Goal: Transaction & Acquisition: Obtain resource

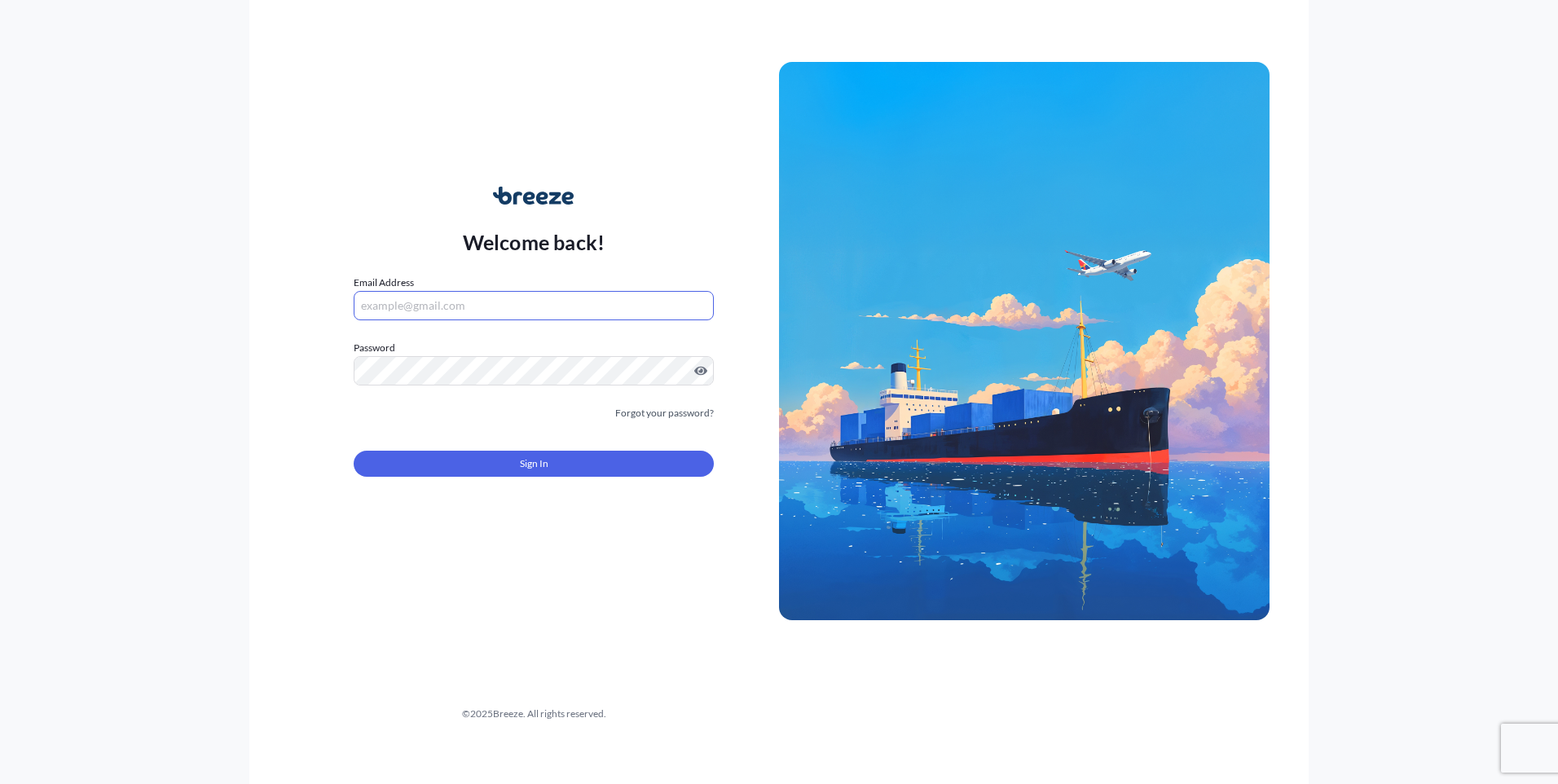
click at [564, 302] on input "Email Address" at bounding box center [534, 305] width 360 height 29
type input "[PERSON_NAME][EMAIL_ADDRESS][DOMAIN_NAME]"
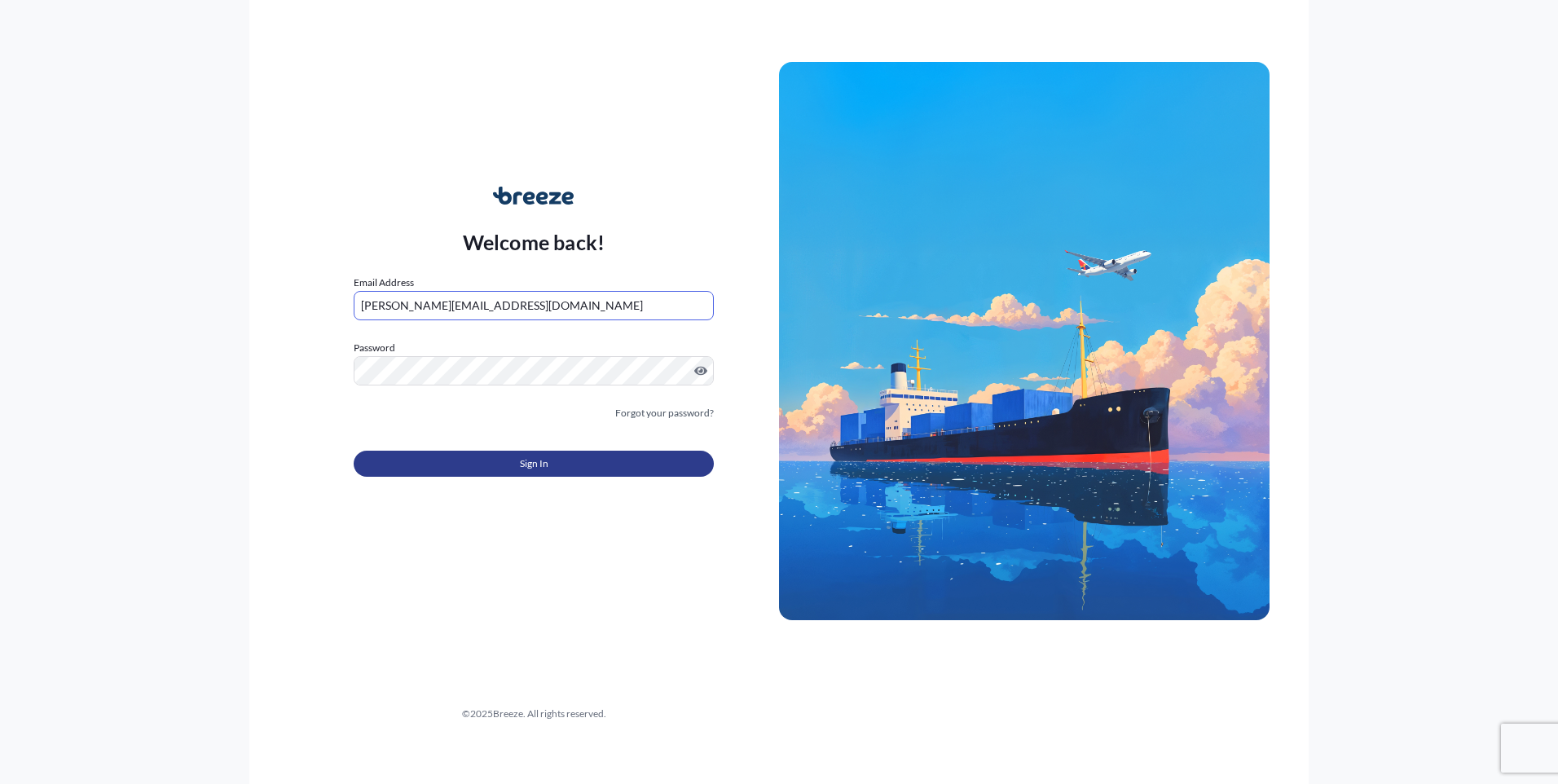
click at [524, 467] on span "Sign In" at bounding box center [534, 463] width 29 height 17
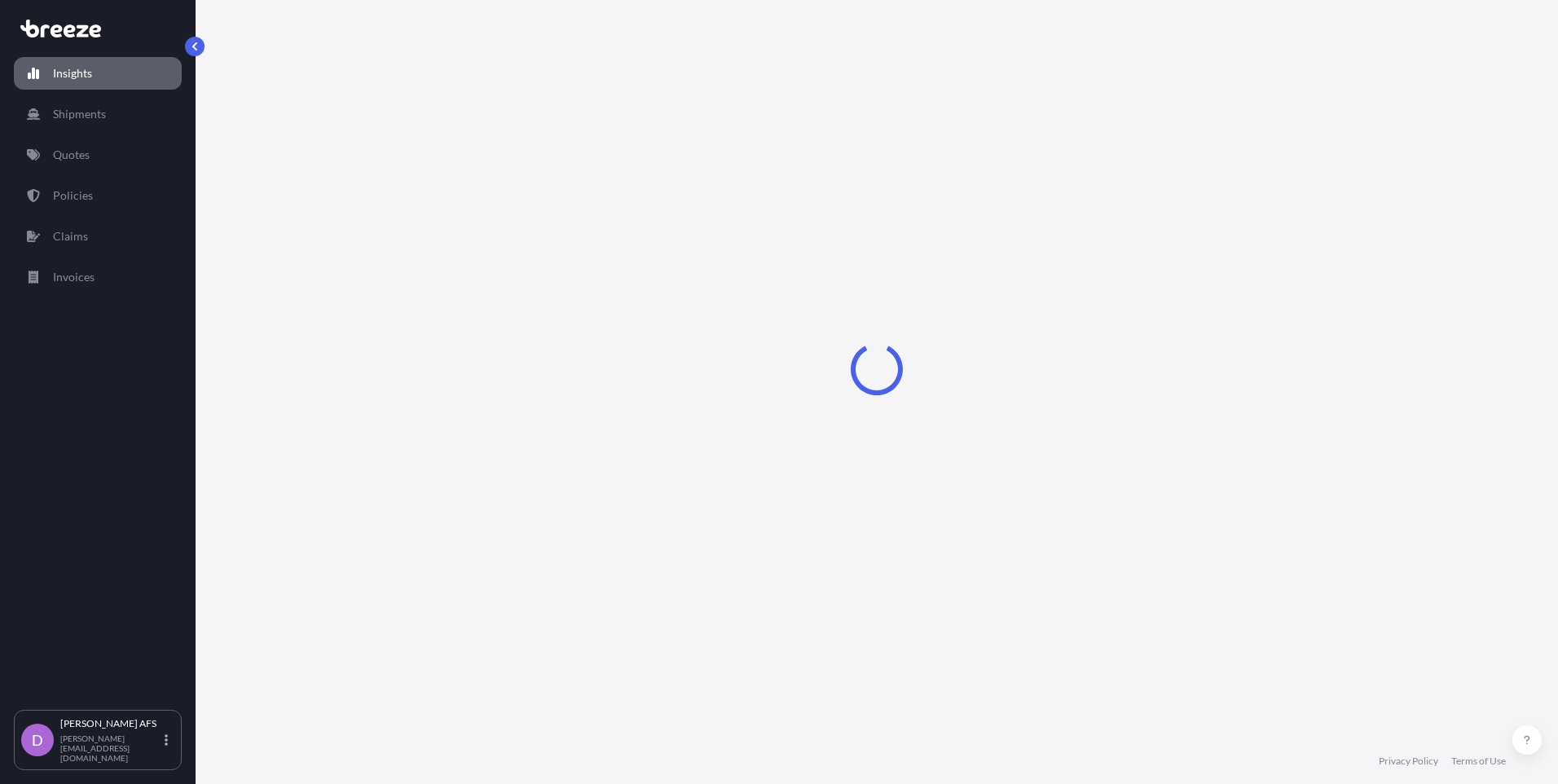
select select "2025"
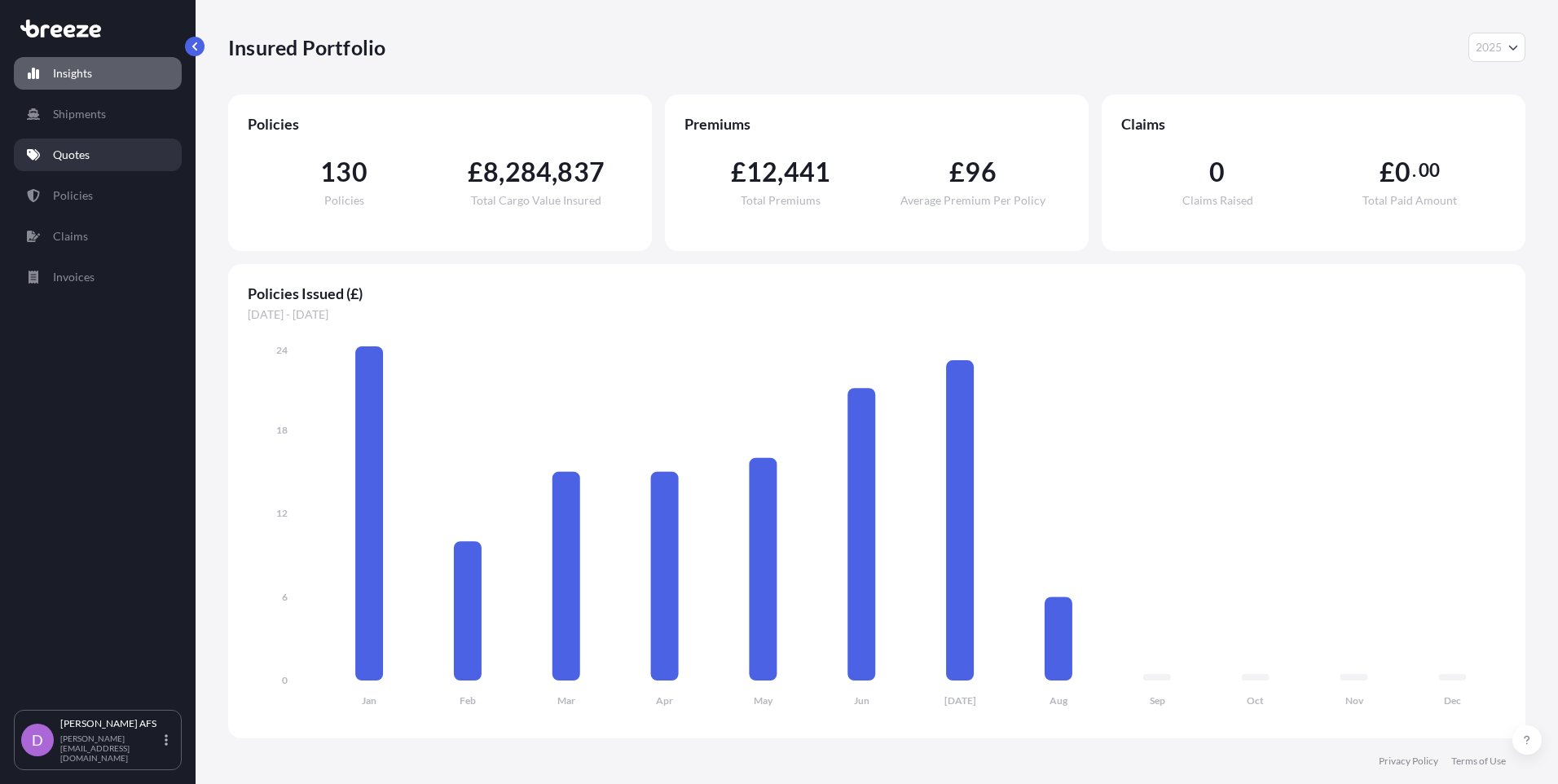
click at [106, 150] on link "Quotes" at bounding box center [98, 154] width 168 height 32
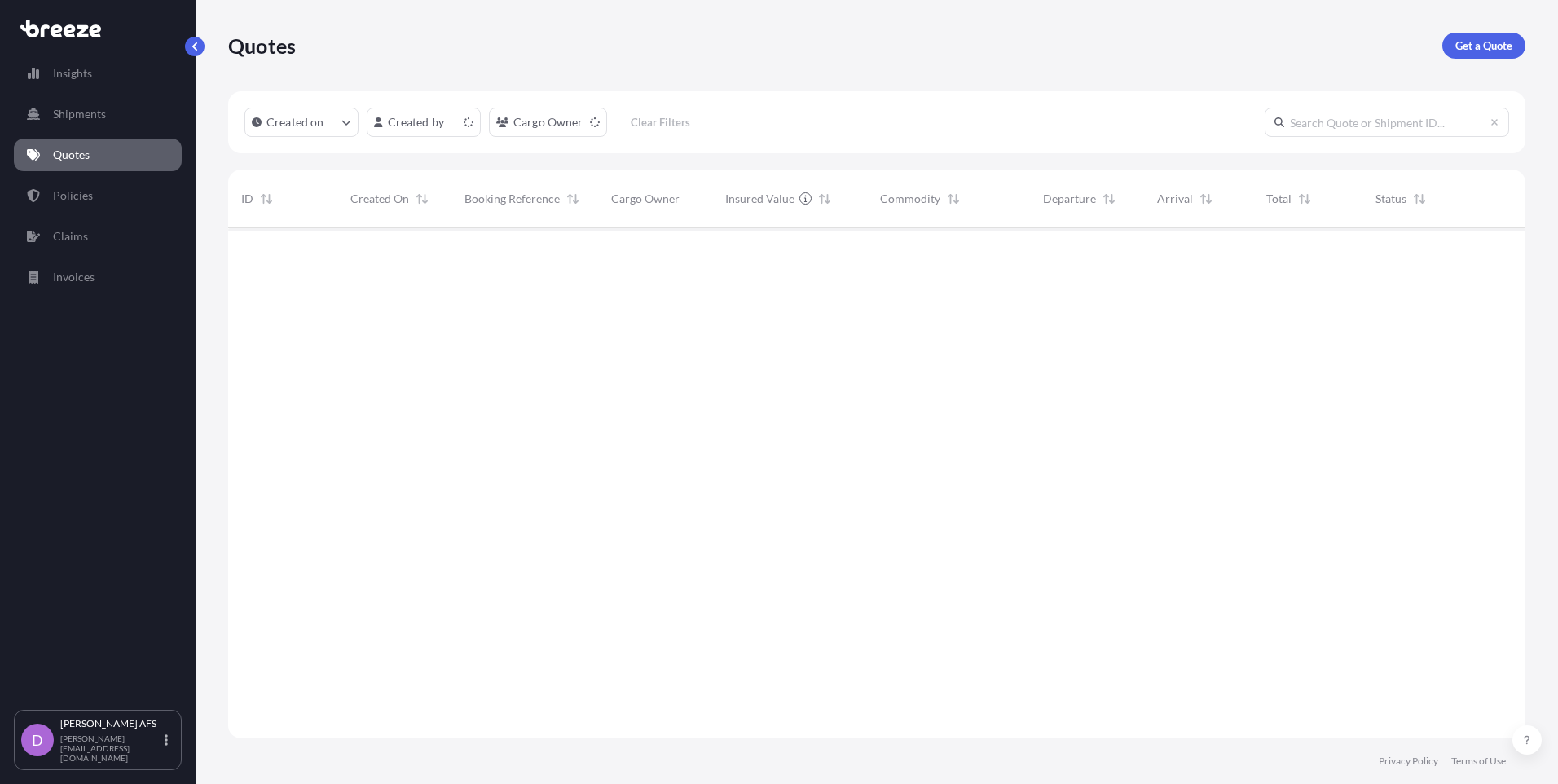
scroll to position [506, 1285]
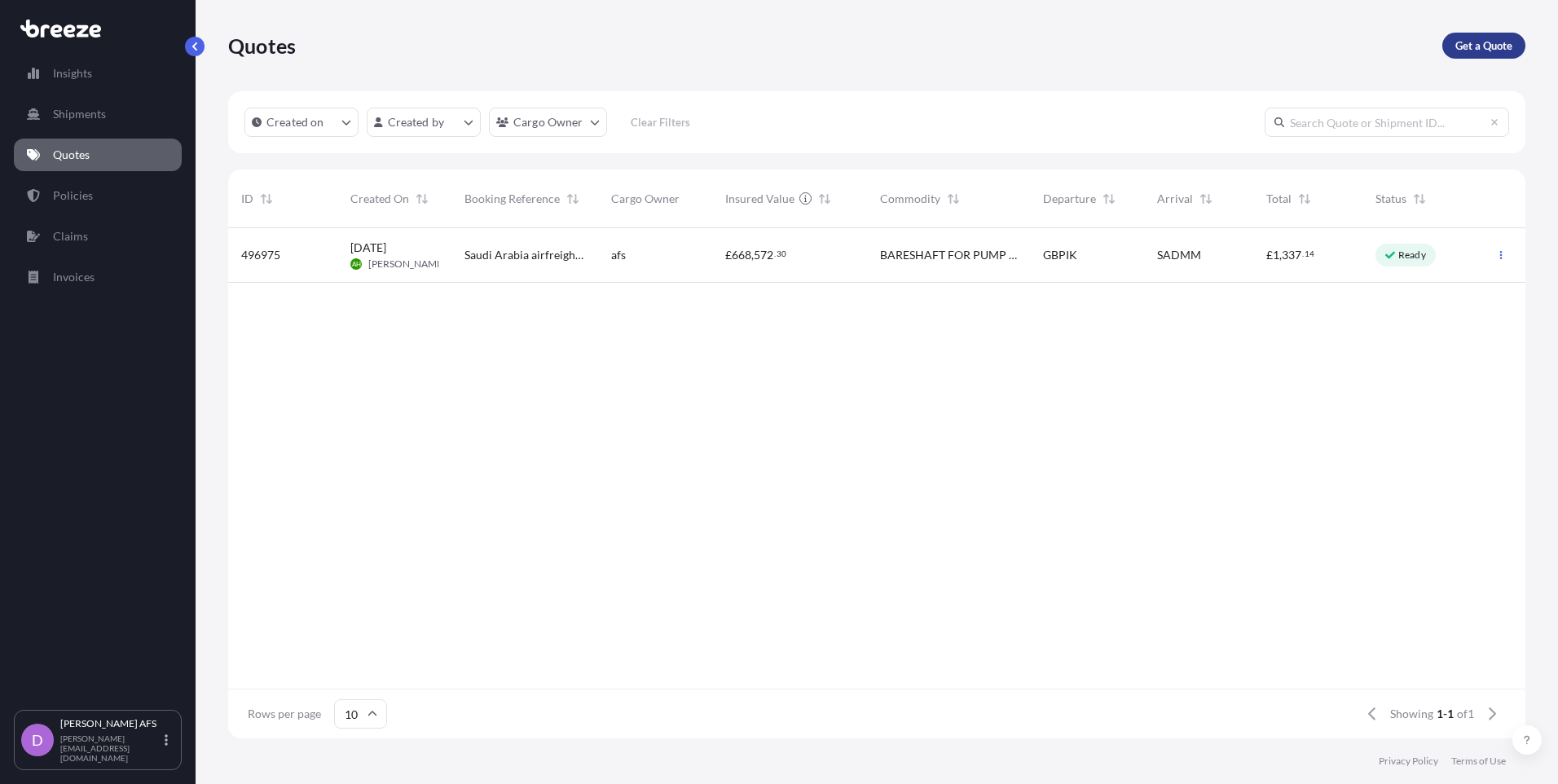
click at [1478, 53] on p "Get a Quote" at bounding box center [1484, 45] width 57 height 17
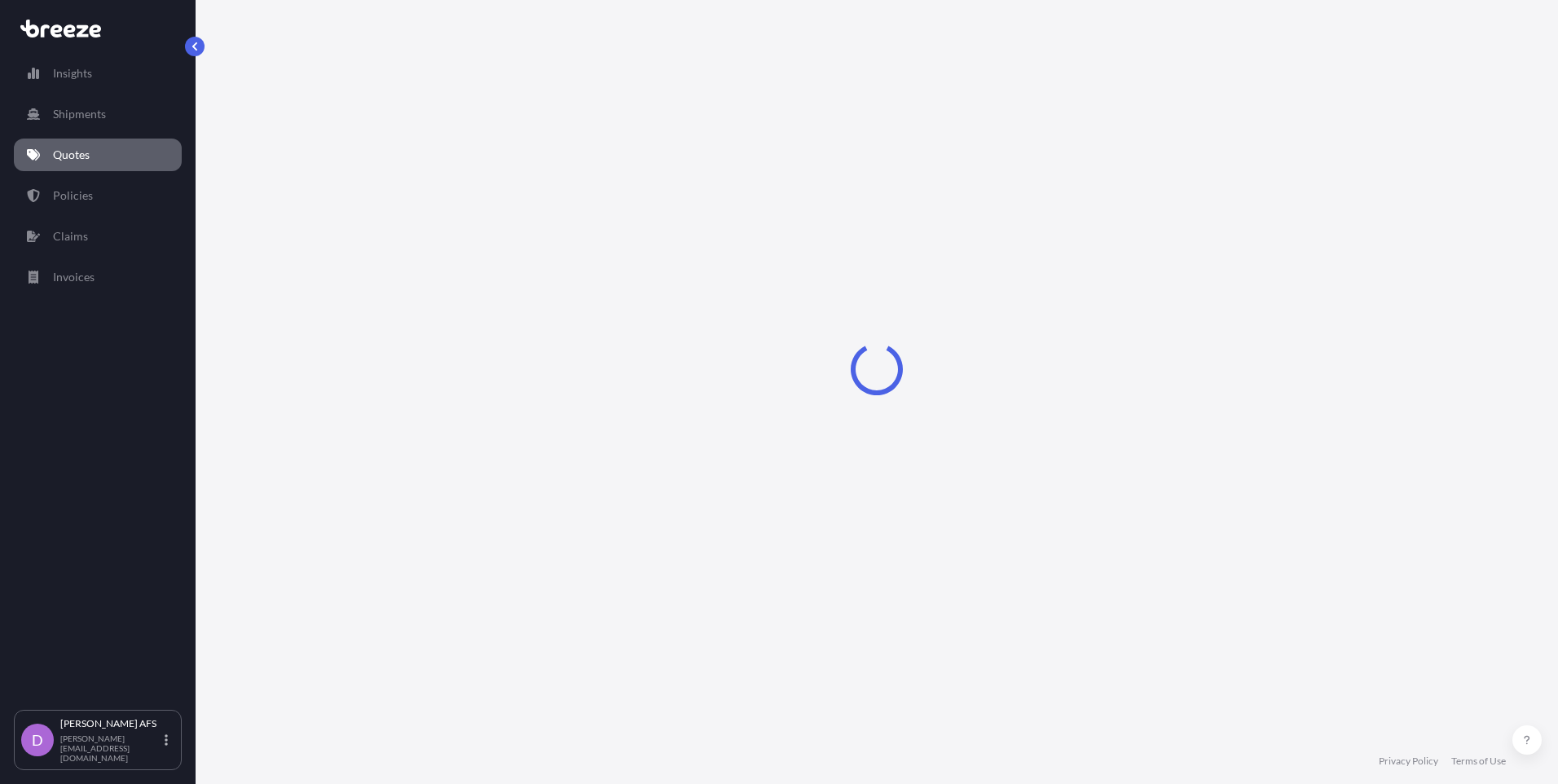
select select "Sea"
select select "1"
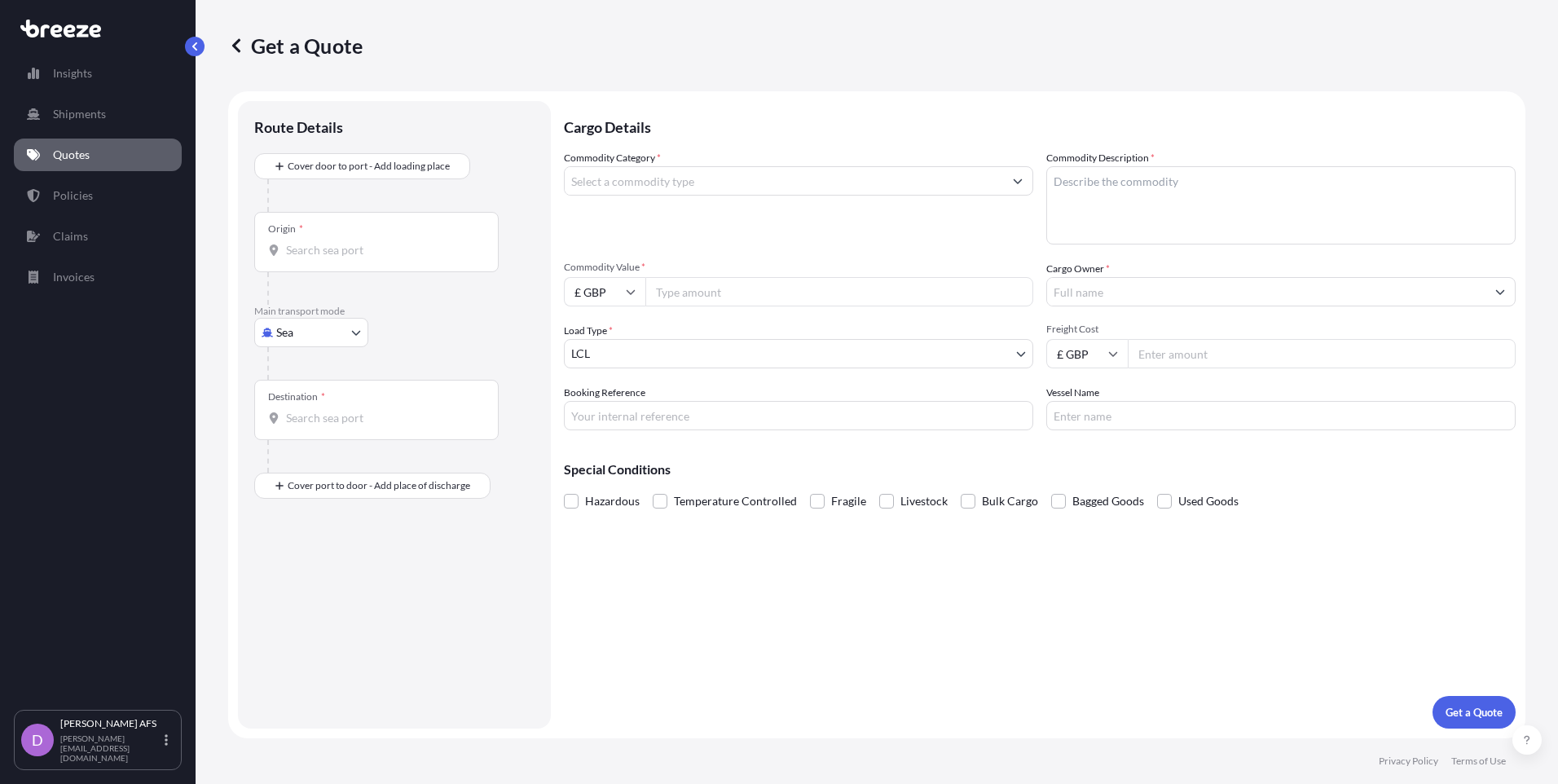
click at [707, 181] on input "Commodity Category *" at bounding box center [784, 180] width 438 height 29
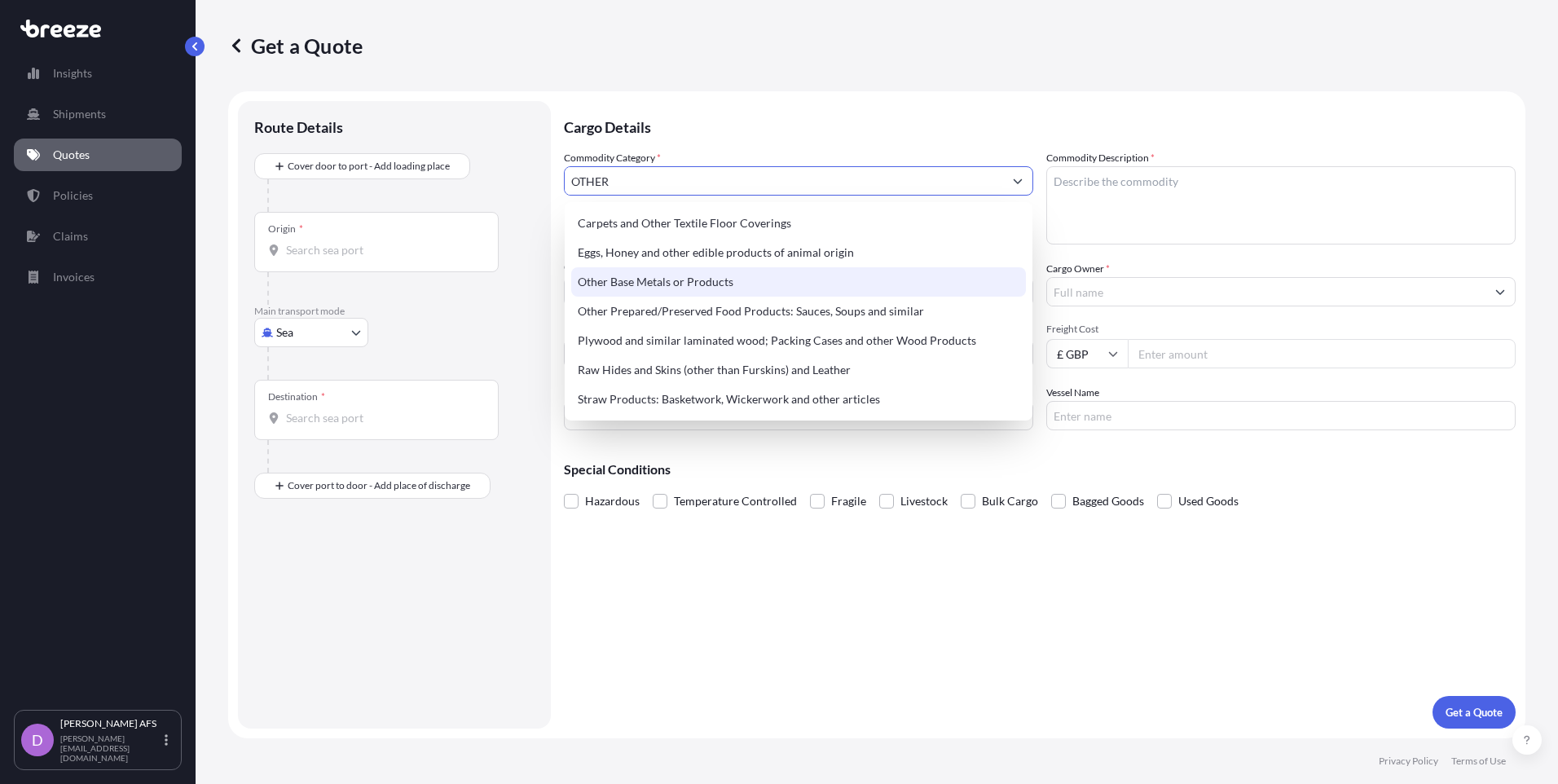
click at [681, 283] on div "Other Base Metals or Products" at bounding box center [798, 281] width 455 height 29
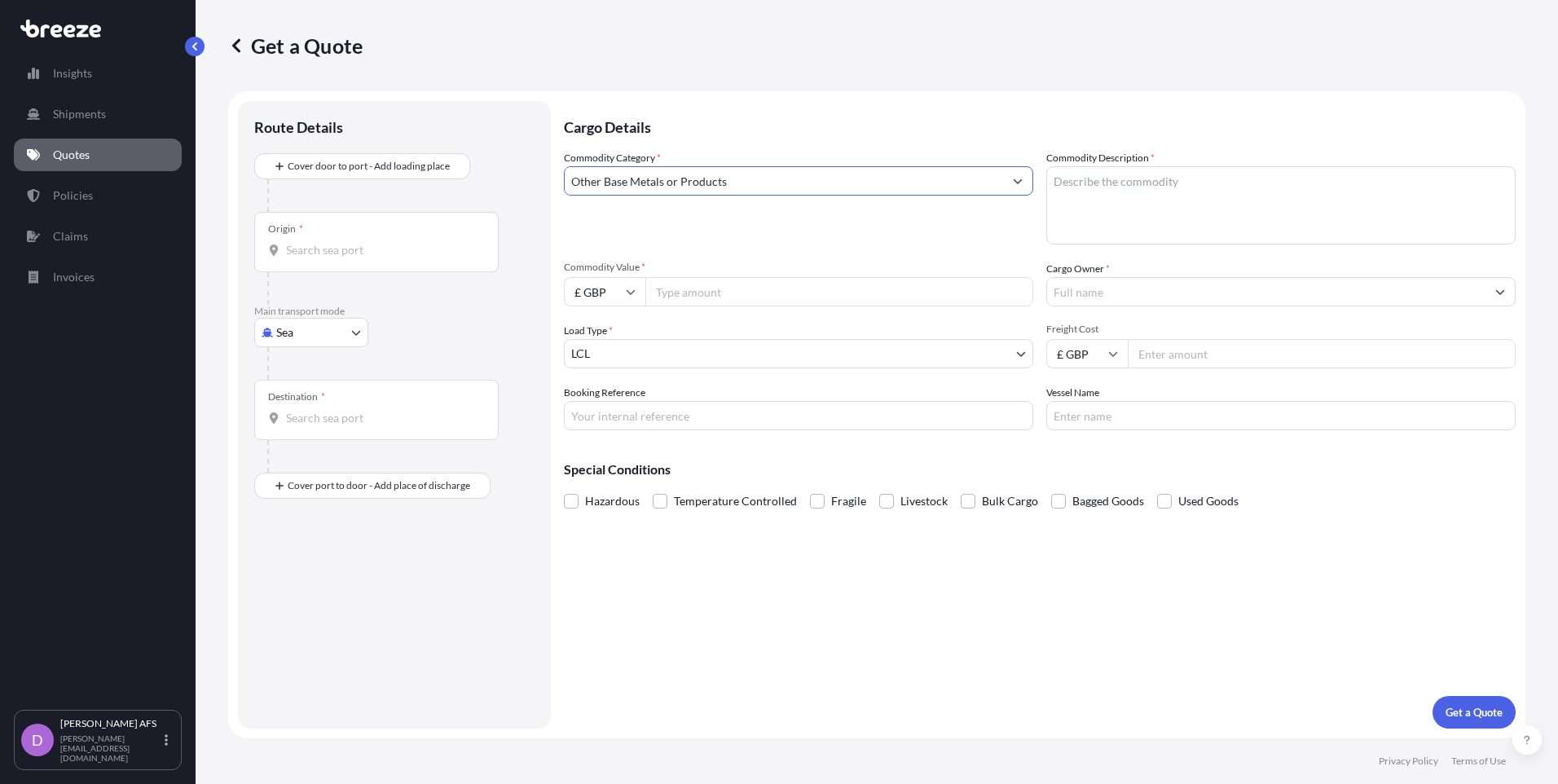
type input "Other Base Metals or Products"
click at [1119, 186] on textarea "Commodity Description *" at bounding box center [1281, 205] width 469 height 78
type textarea "PINT GLASS"
click at [994, 183] on input "Other Base Metals or Products" at bounding box center [784, 180] width 438 height 29
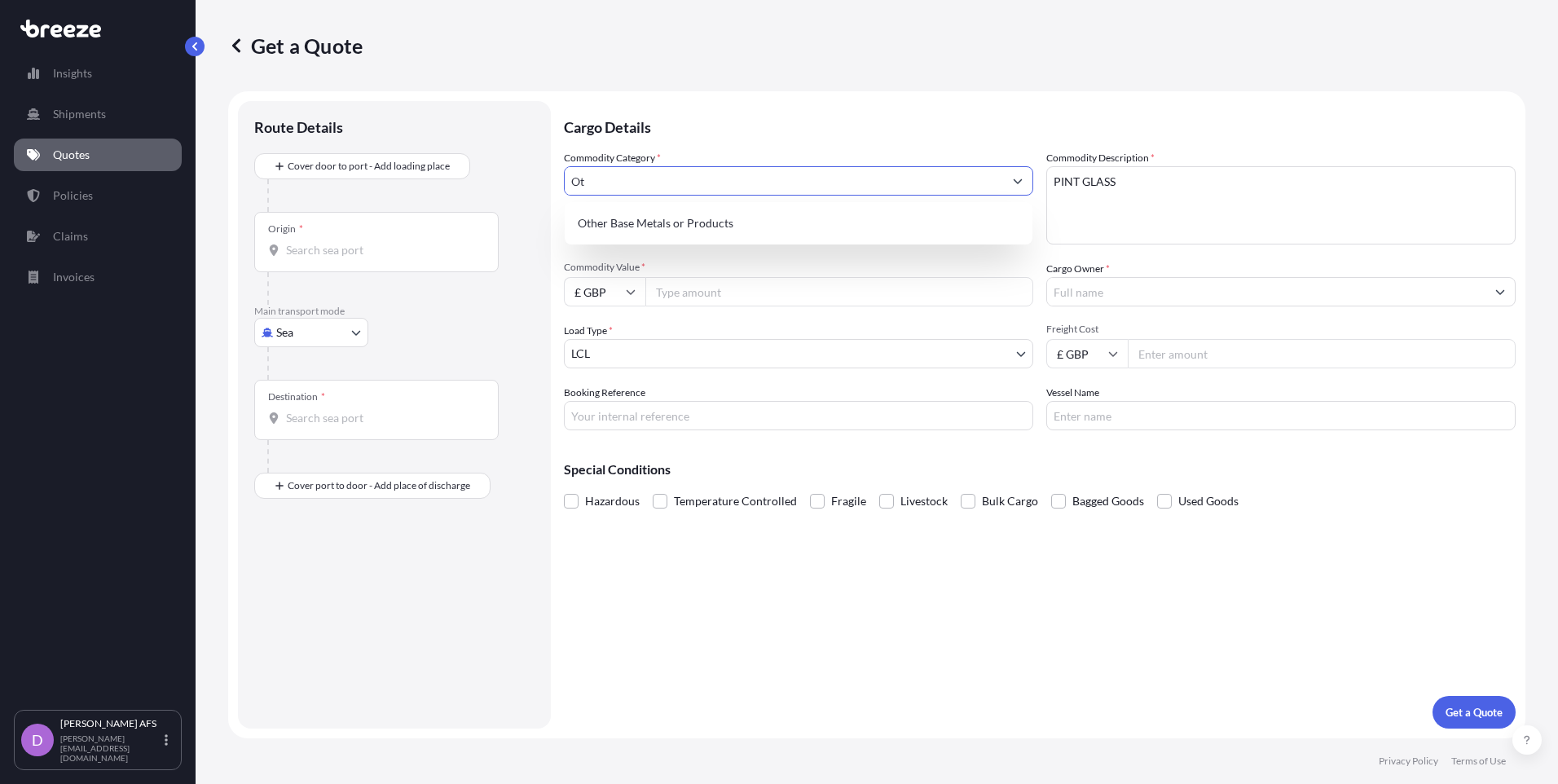
type input "O"
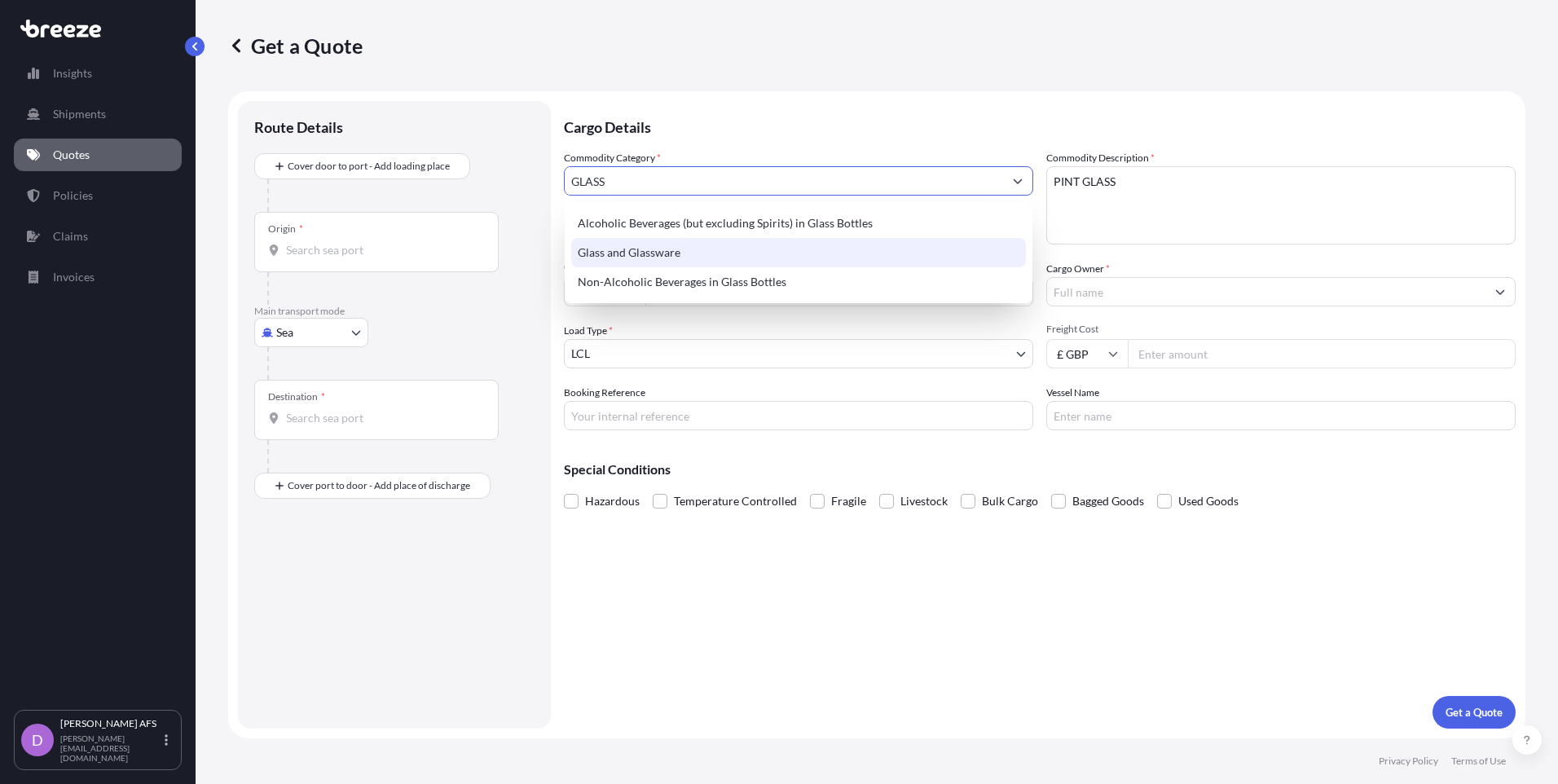
click at [696, 246] on div "Glass and Glassware" at bounding box center [798, 252] width 455 height 29
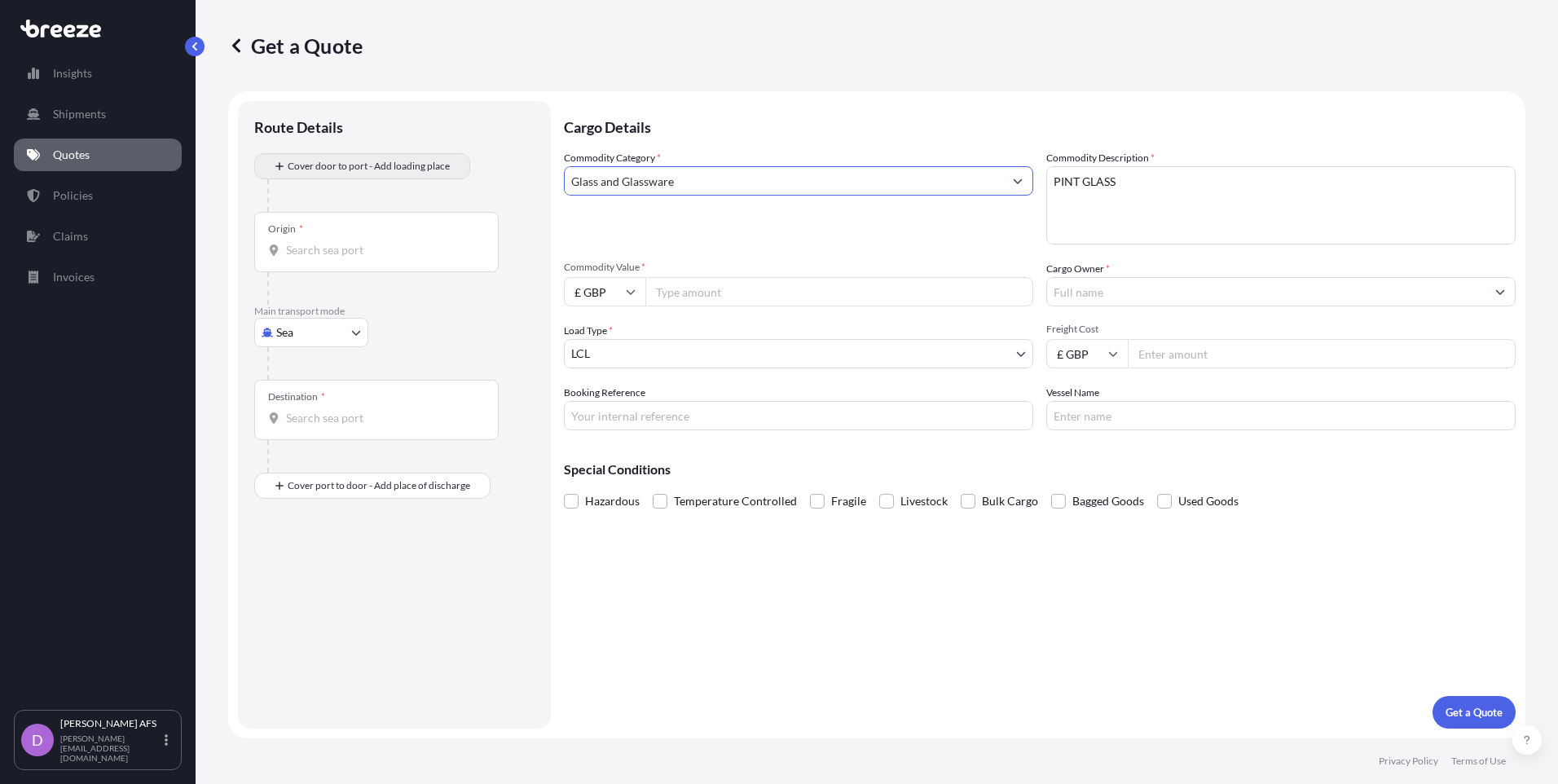
type input "Glass and Glassware"
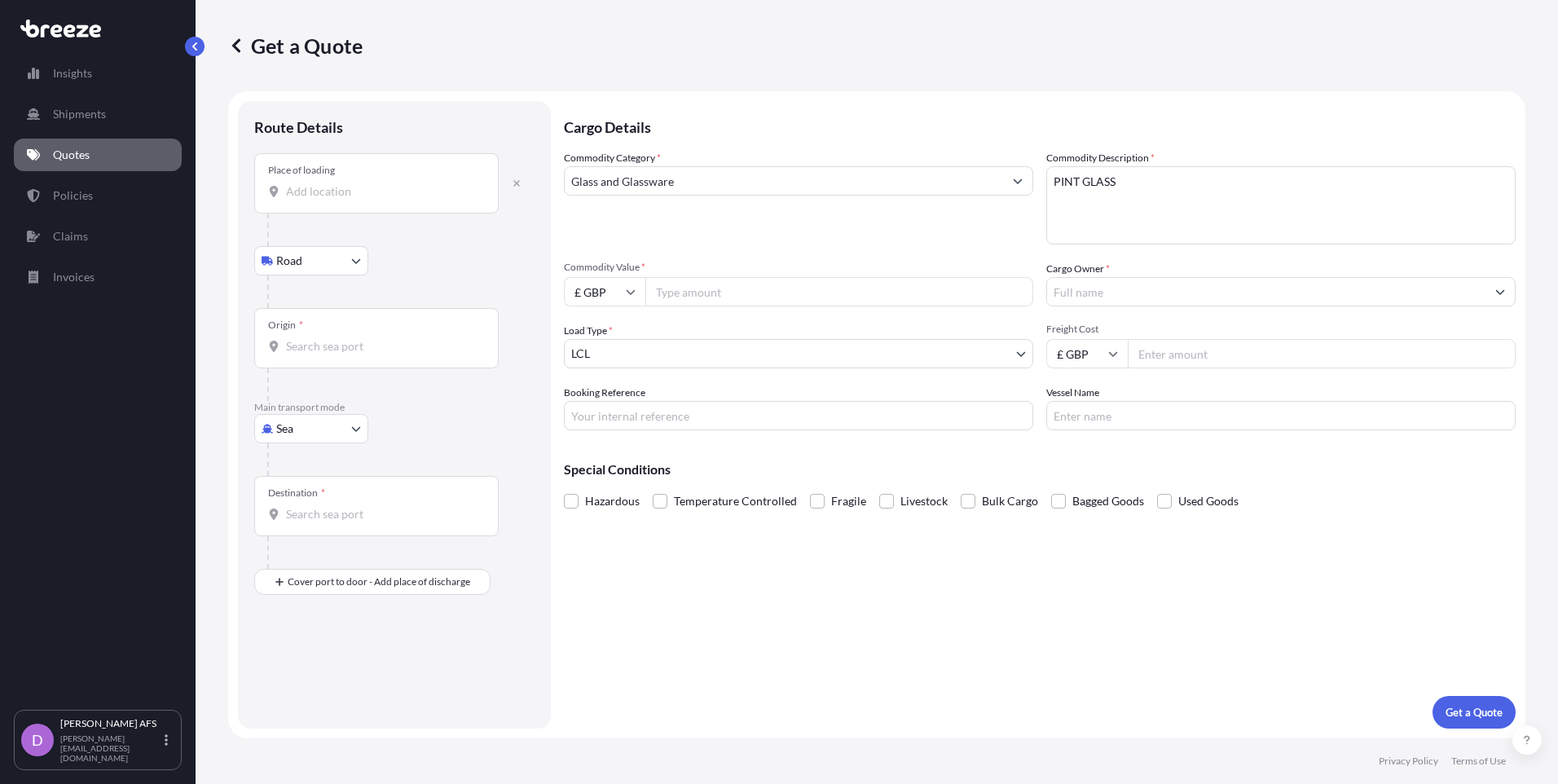
click at [351, 192] on input "Place of loading" at bounding box center [382, 192] width 193 height 17
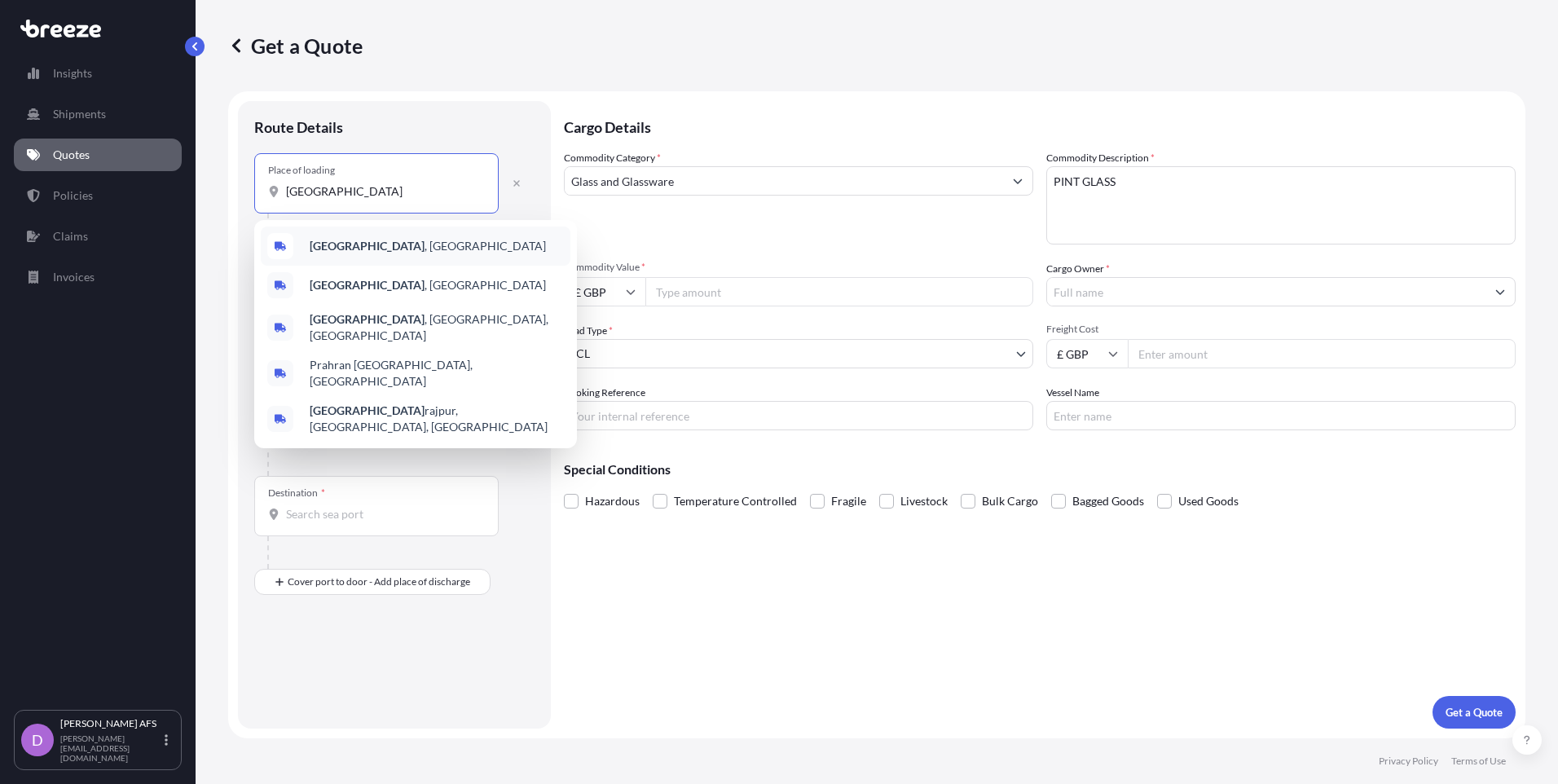
click at [357, 245] on span "[GEOGRAPHIC_DATA] , [GEOGRAPHIC_DATA]" at bounding box center [428, 246] width 236 height 17
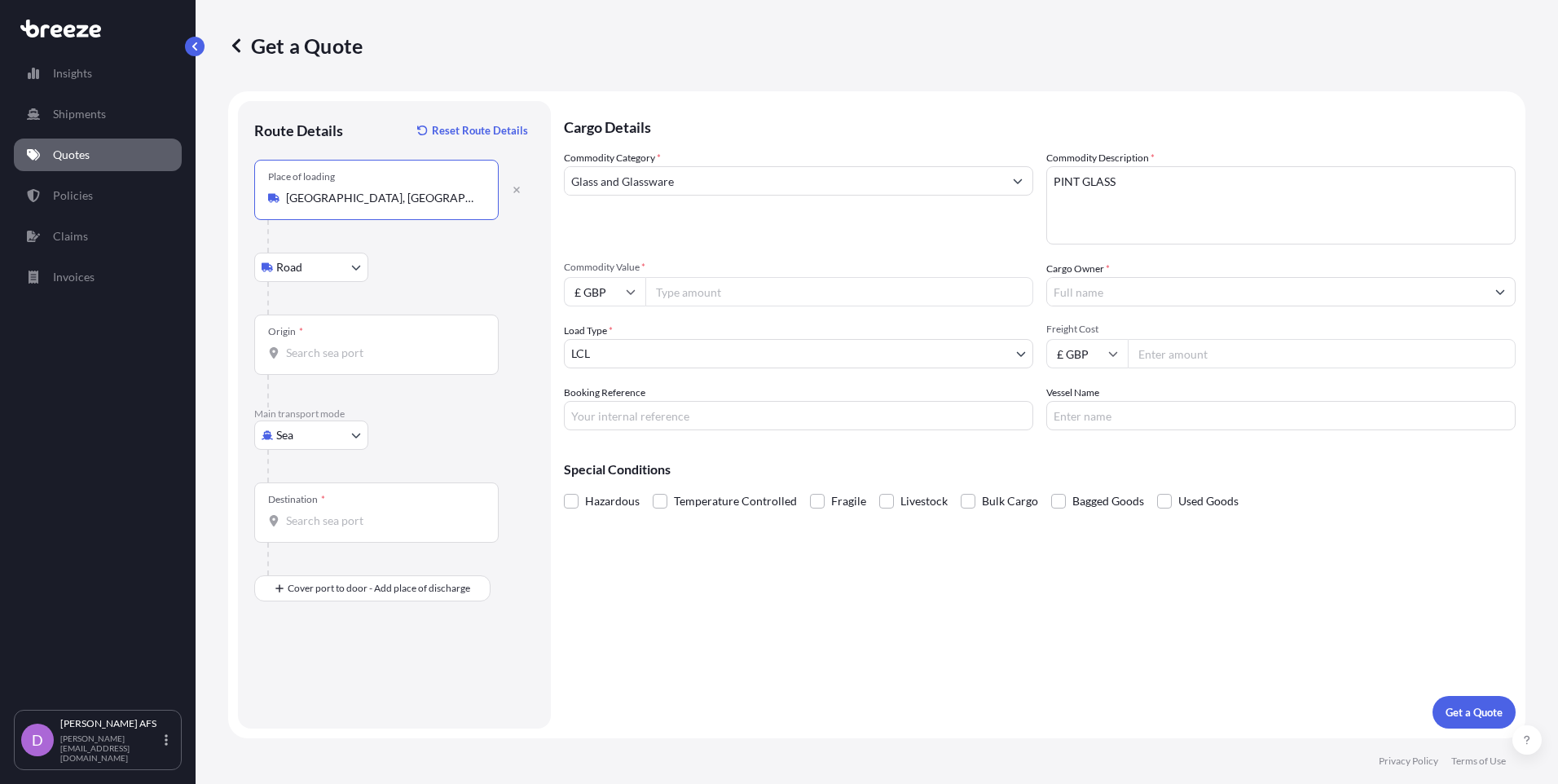
type input "[GEOGRAPHIC_DATA], [GEOGRAPHIC_DATA]"
click at [309, 356] on input "Origin *" at bounding box center [382, 353] width 193 height 17
click at [322, 344] on div "Origin *" at bounding box center [377, 344] width 245 height 60
click at [322, 344] on input "Origin * Please select an origin" at bounding box center [382, 353] width 193 height 17
type input "DEHAM - [GEOGRAPHIC_DATA], [GEOGRAPHIC_DATA]"
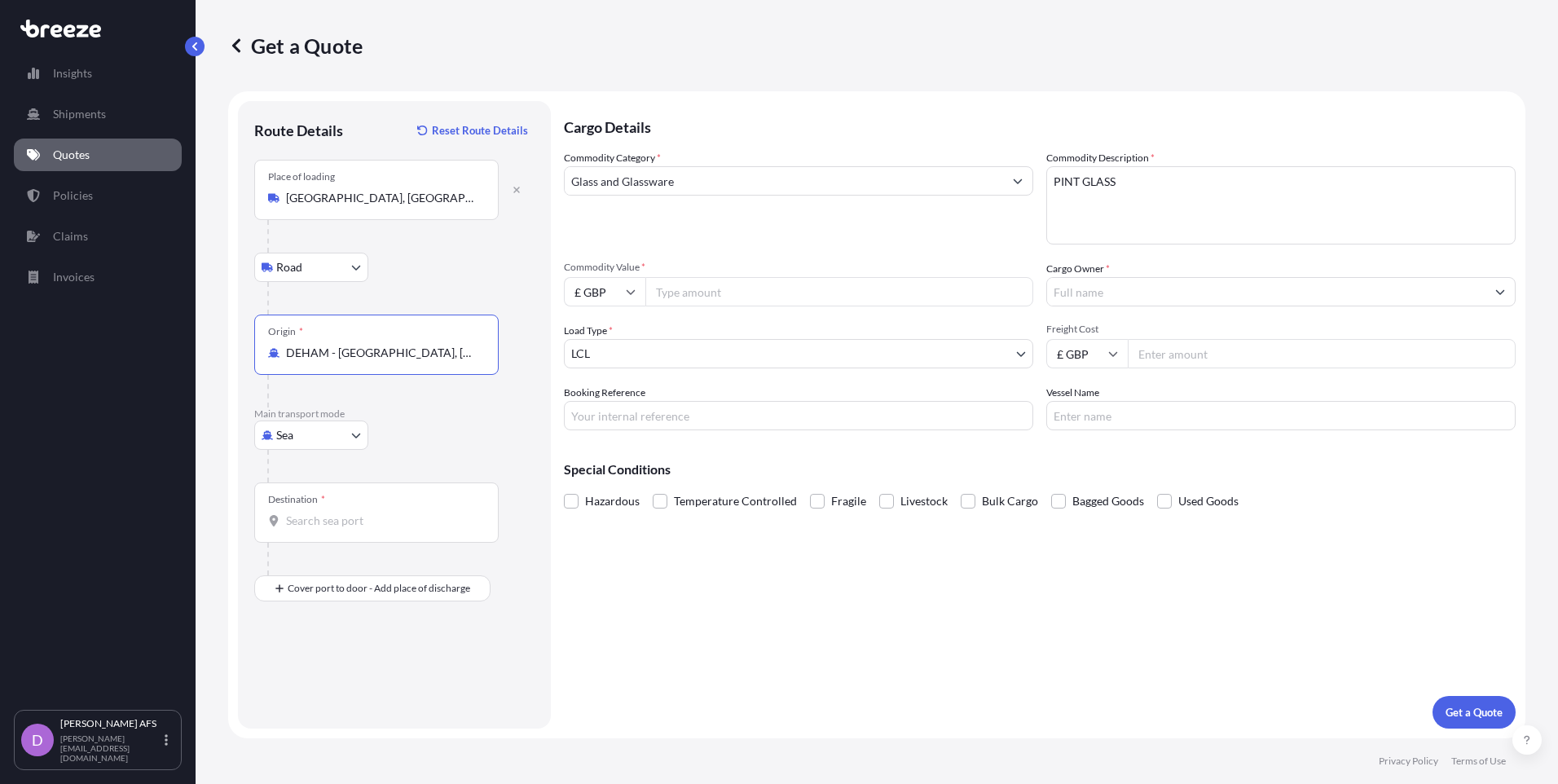
click at [303, 529] on div "Destination *" at bounding box center [377, 512] width 245 height 60
click at [303, 529] on input "Destination *" at bounding box center [382, 520] width 193 height 17
click at [395, 575] on span "TWKEL - Keelun g (Chilung), [GEOGRAPHIC_DATA]" at bounding box center [437, 577] width 255 height 32
type input "TWKEL - Keelung (Chilung), [GEOGRAPHIC_DATA]"
click at [328, 673] on input "Place of Discharge" at bounding box center [382, 676] width 193 height 17
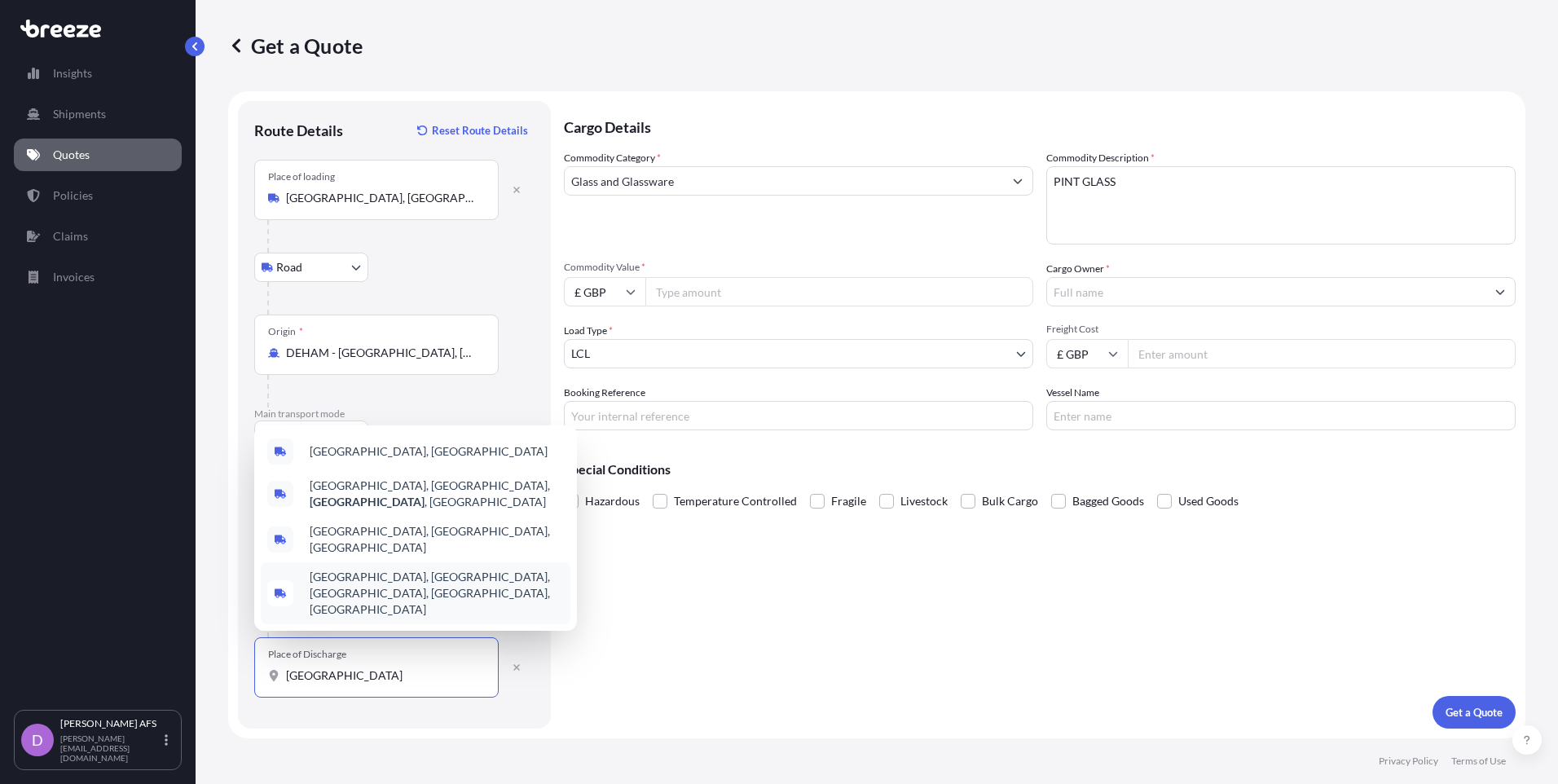
drag, startPoint x: 360, startPoint y: 679, endPoint x: 256, endPoint y: 678, distance: 104.0
click at [256, 678] on div "Place of Discharge [GEOGRAPHIC_DATA]" at bounding box center [377, 667] width 245 height 60
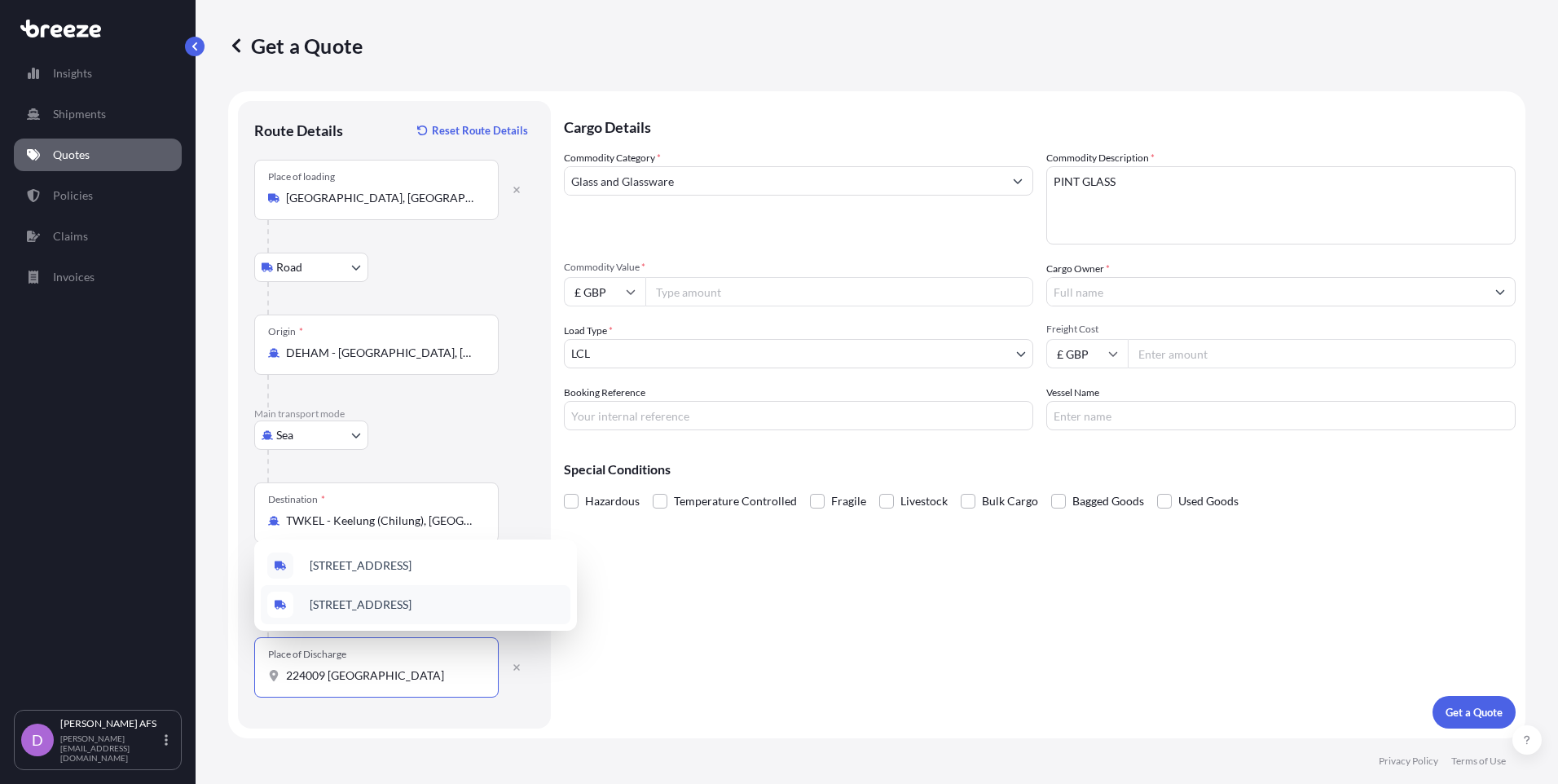
click at [390, 612] on span "[STREET_ADDRESS]" at bounding box center [360, 605] width 102 height 17
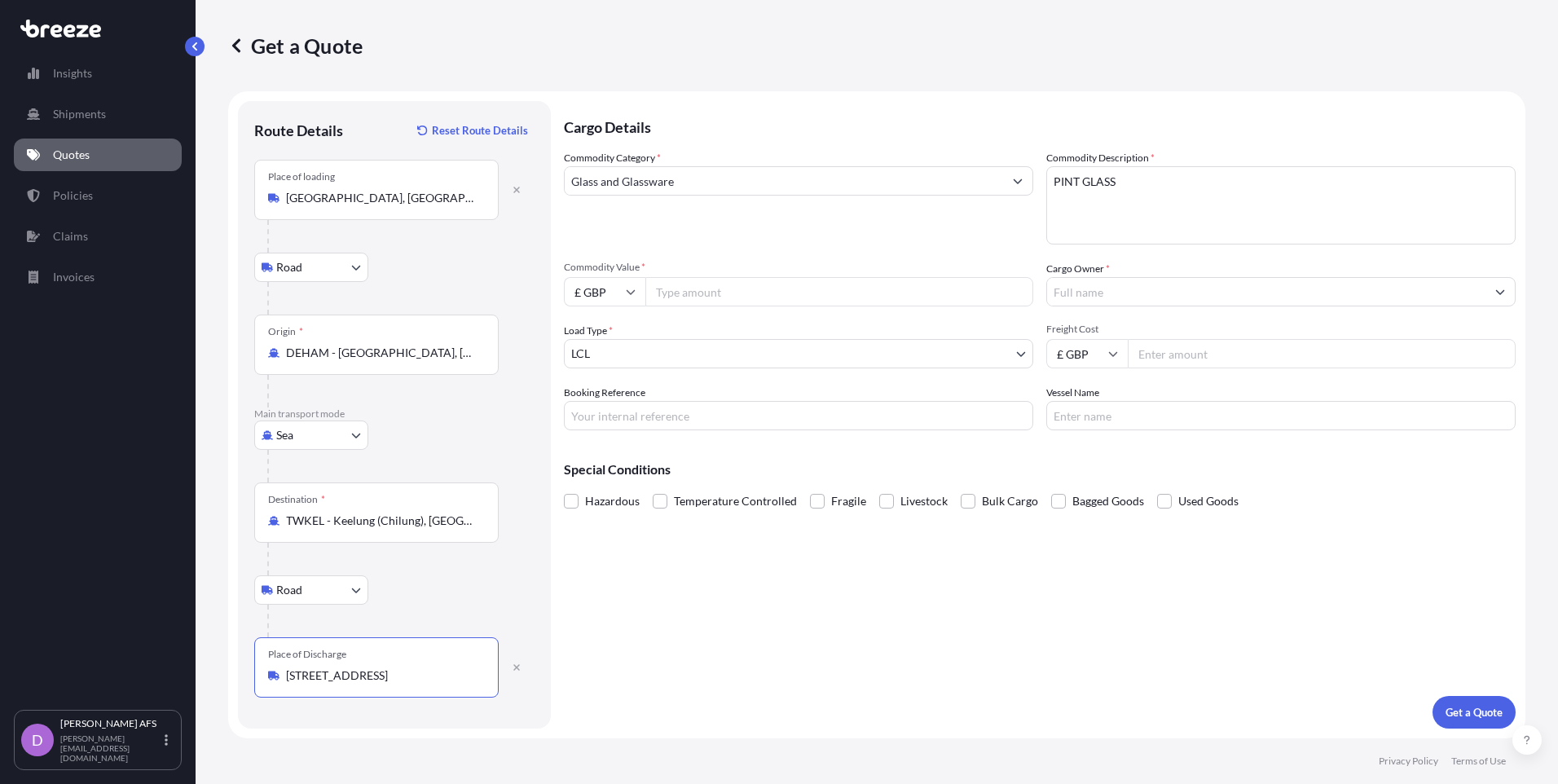
type input "[STREET_ADDRESS]"
click at [624, 288] on input "£ GBP" at bounding box center [604, 291] width 82 height 29
click at [610, 338] on div "€ EUR" at bounding box center [604, 335] width 69 height 31
type input "€ EUR"
click at [672, 296] on input "Commodity Value *" at bounding box center [839, 291] width 388 height 29
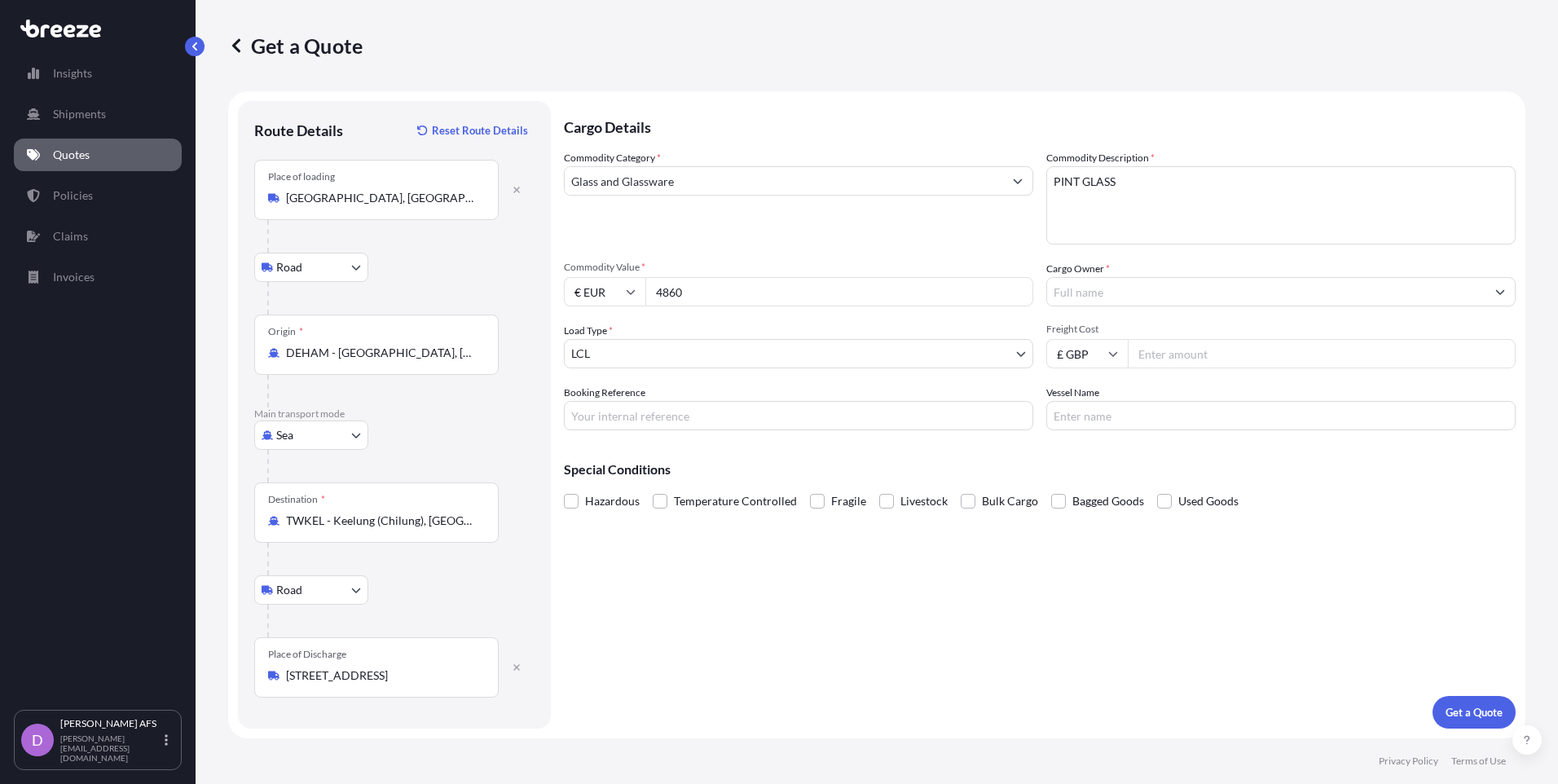
type input "4860"
click at [666, 418] on input "Booking Reference" at bounding box center [798, 415] width 469 height 29
click at [631, 417] on input "Booking Reference" at bounding box center [798, 415] width 469 height 29
type input "AX19589"
click at [1174, 356] on input "Freight Cost" at bounding box center [1322, 353] width 388 height 29
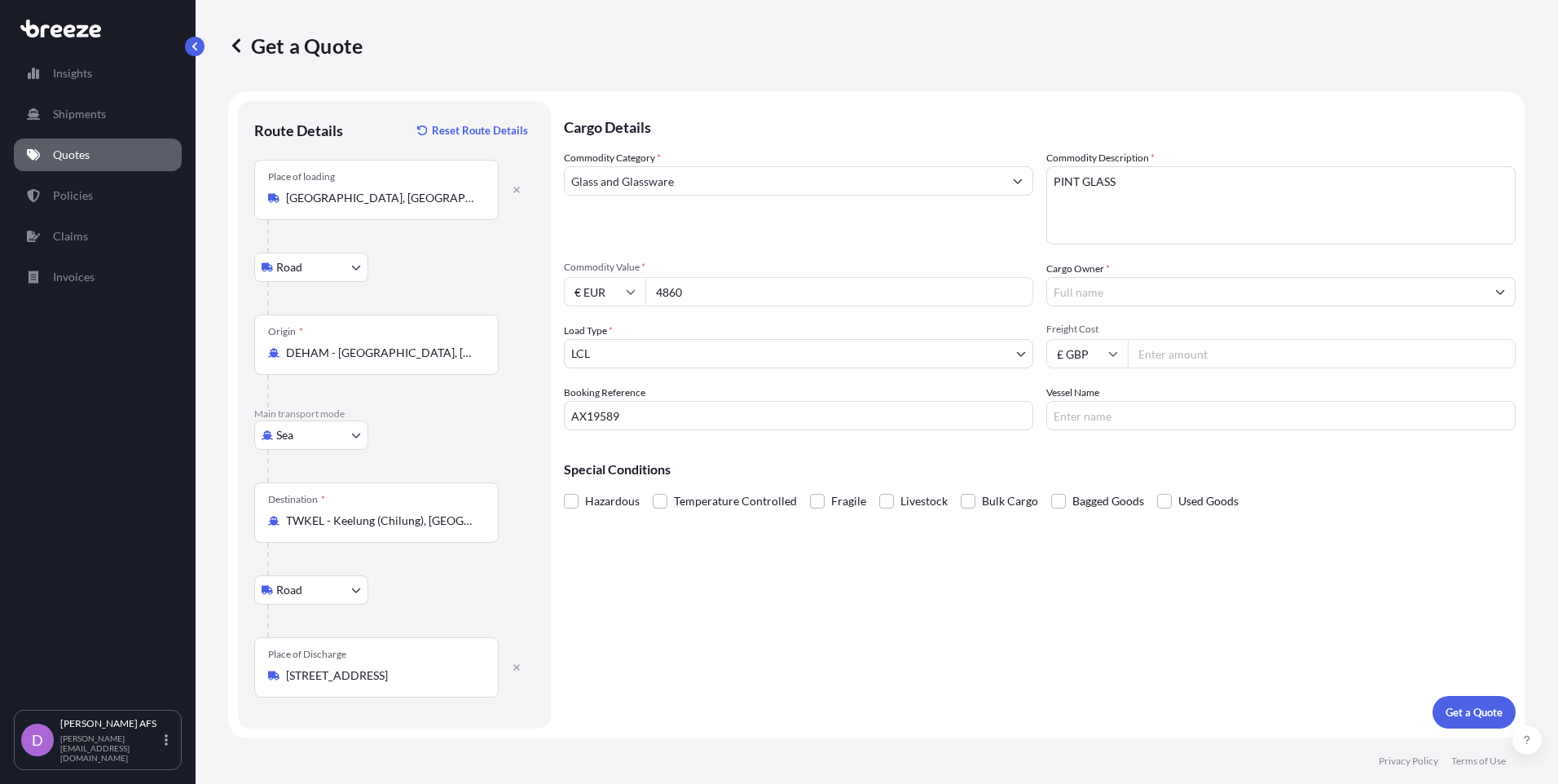
click at [1077, 288] on input "Cargo Owner *" at bounding box center [1266, 291] width 438 height 29
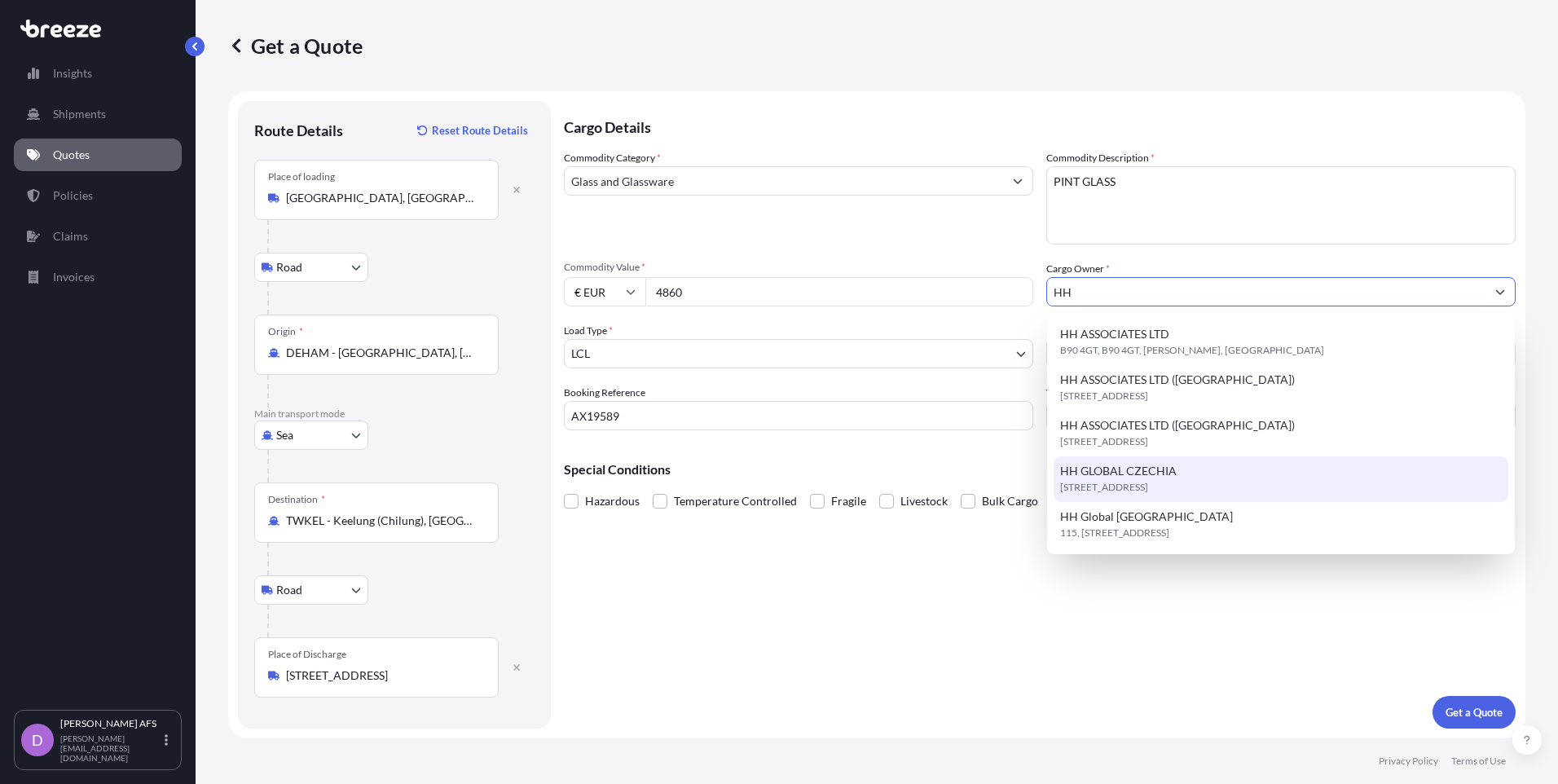
click at [1148, 480] on span "[STREET_ADDRESS]" at bounding box center [1104, 487] width 88 height 17
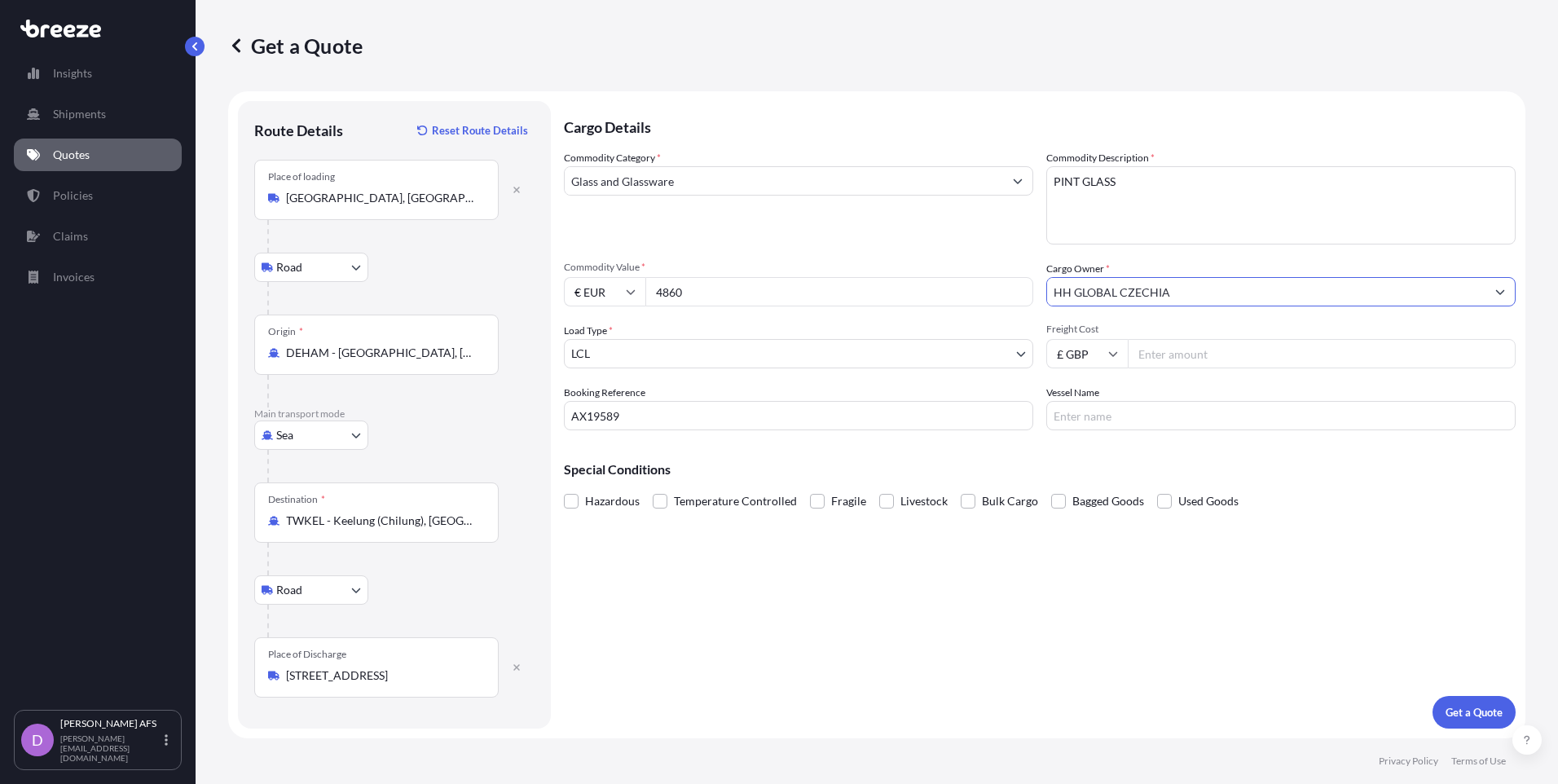
type input "HH GLOBAL CZECHIA"
click at [1104, 350] on input "£ GBP" at bounding box center [1087, 353] width 82 height 29
click at [1084, 392] on div "€ EUR" at bounding box center [1087, 397] width 69 height 31
type input "€ EUR"
click at [1151, 354] on input "Freight Cost" at bounding box center [1322, 353] width 388 height 29
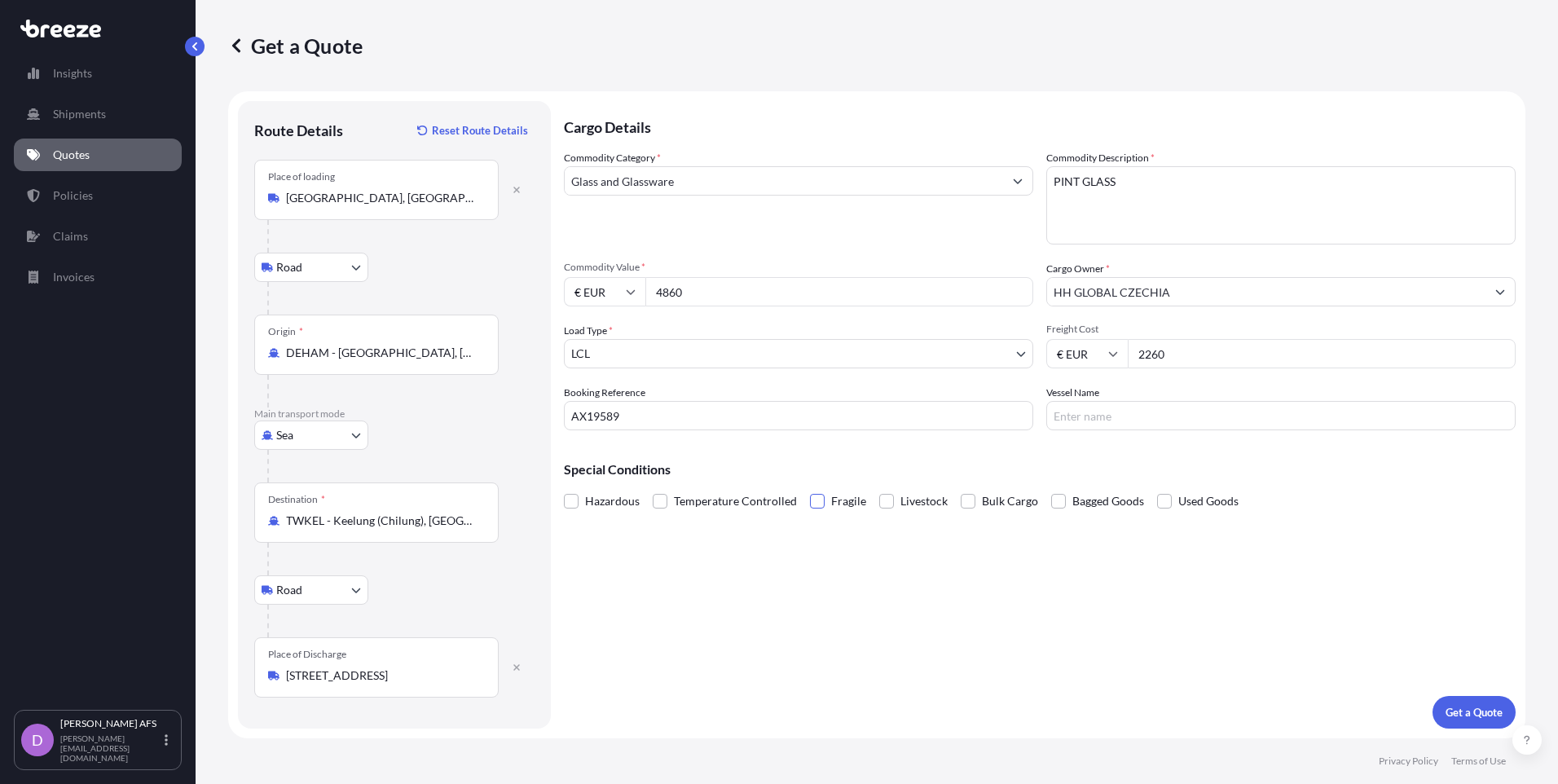
type input "2260"
click at [817, 507] on span at bounding box center [817, 501] width 15 height 15
click at [810, 489] on input "Fragile" at bounding box center [810, 489] width 0 height 0
click at [1460, 711] on p "Get a Quote" at bounding box center [1474, 712] width 57 height 17
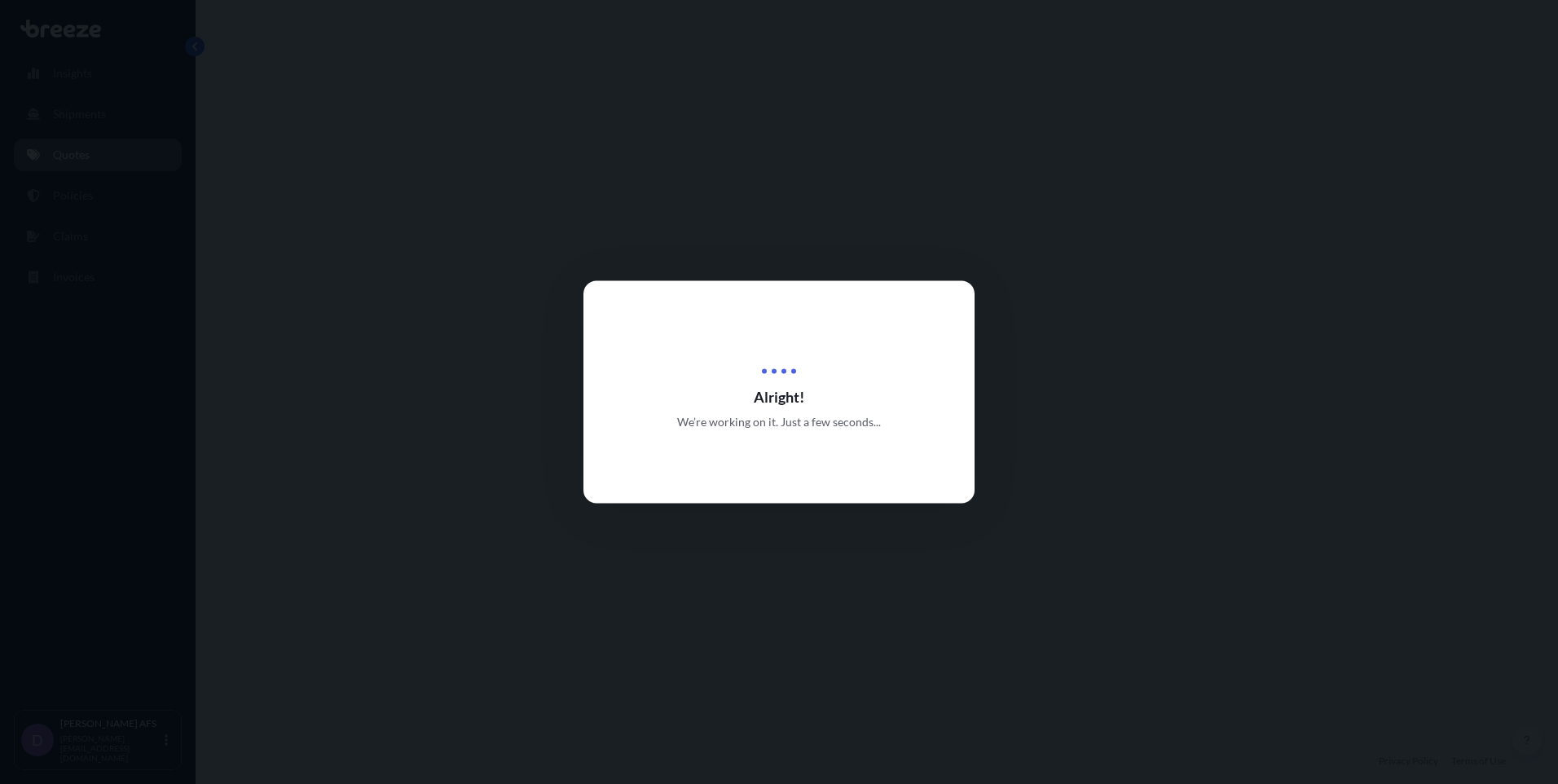
select select "Road"
select select "Sea"
select select "Road"
select select "1"
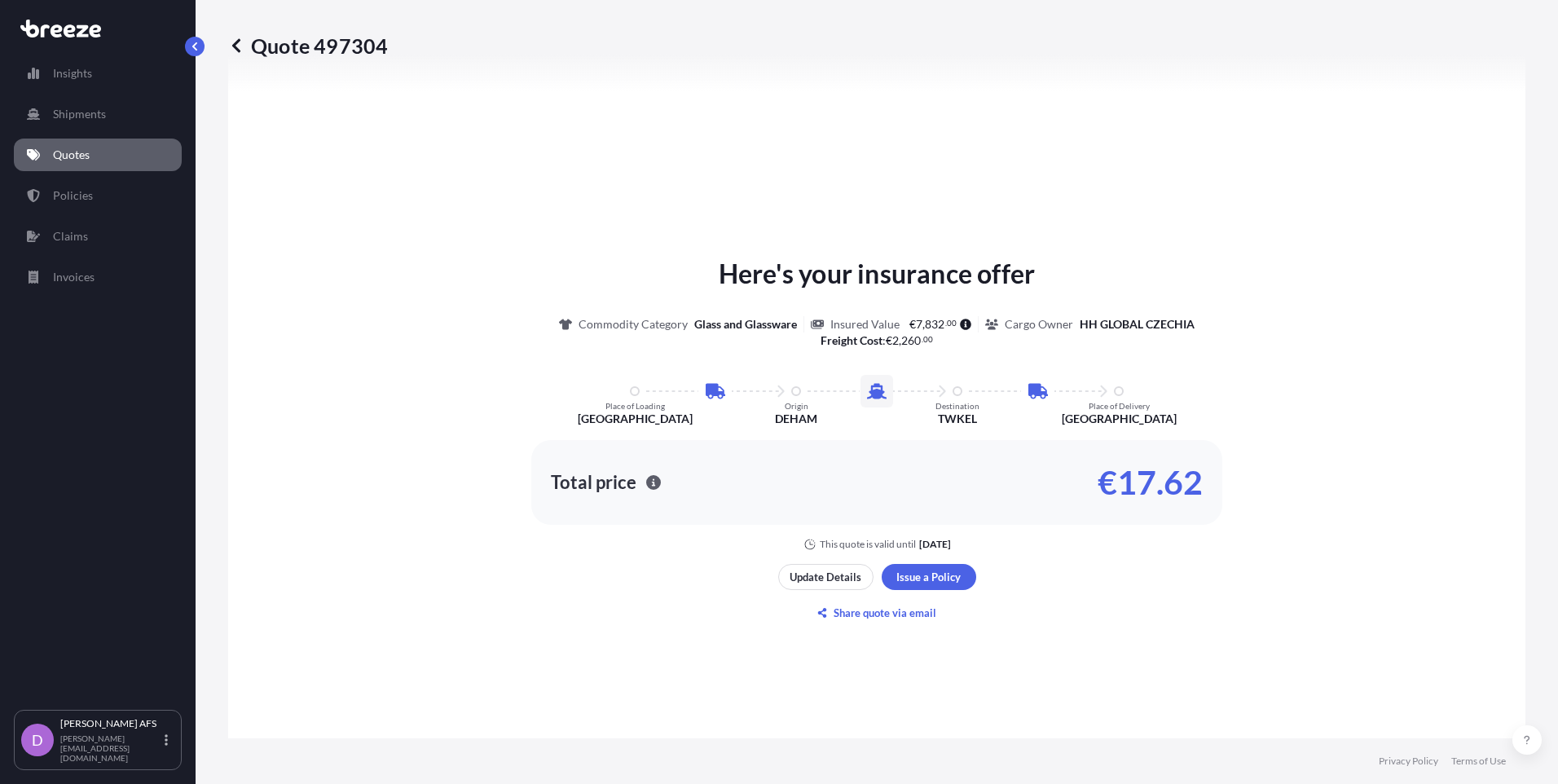
scroll to position [896, 0]
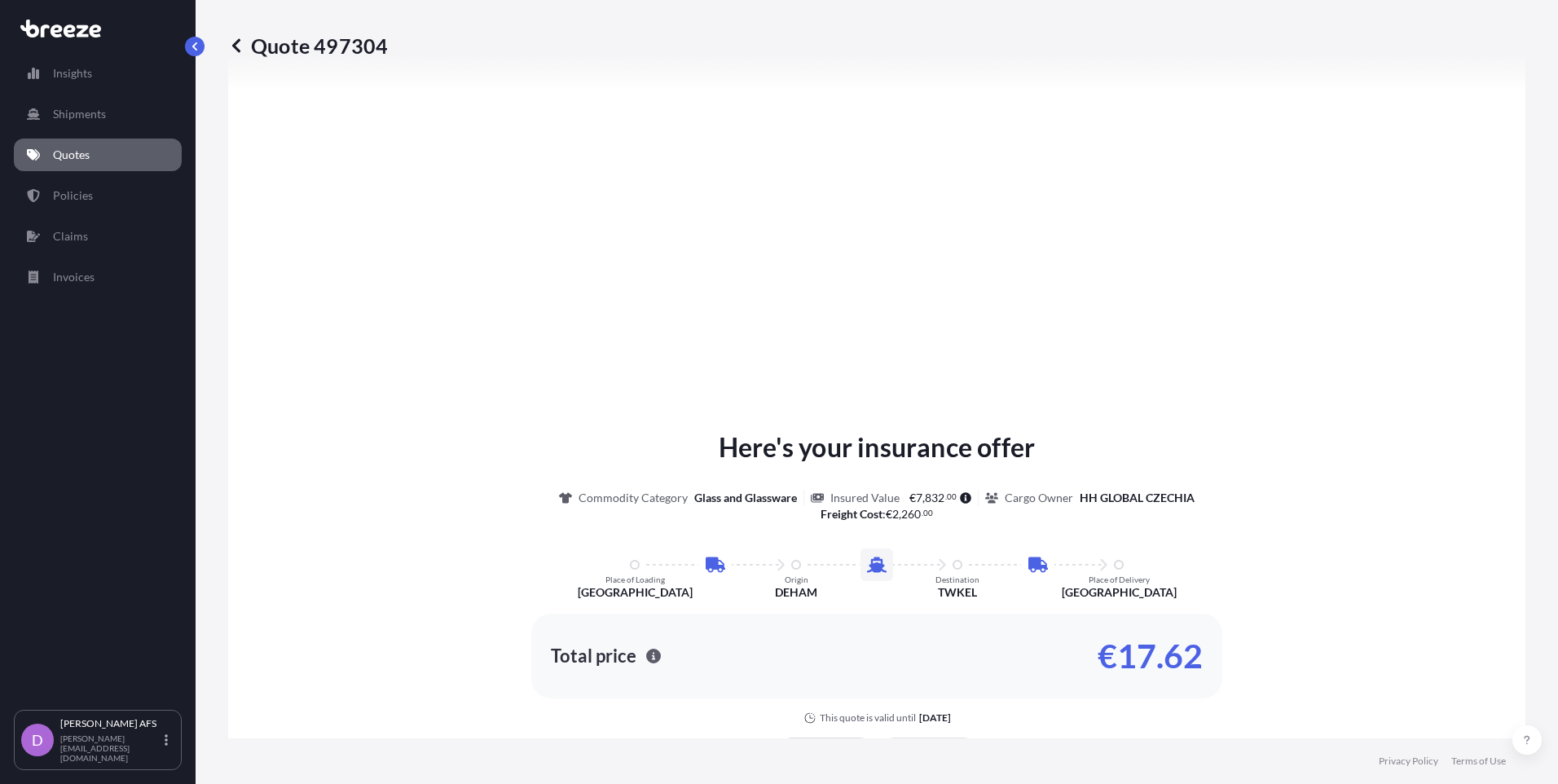
type input "[STREET_ADDRESS]"
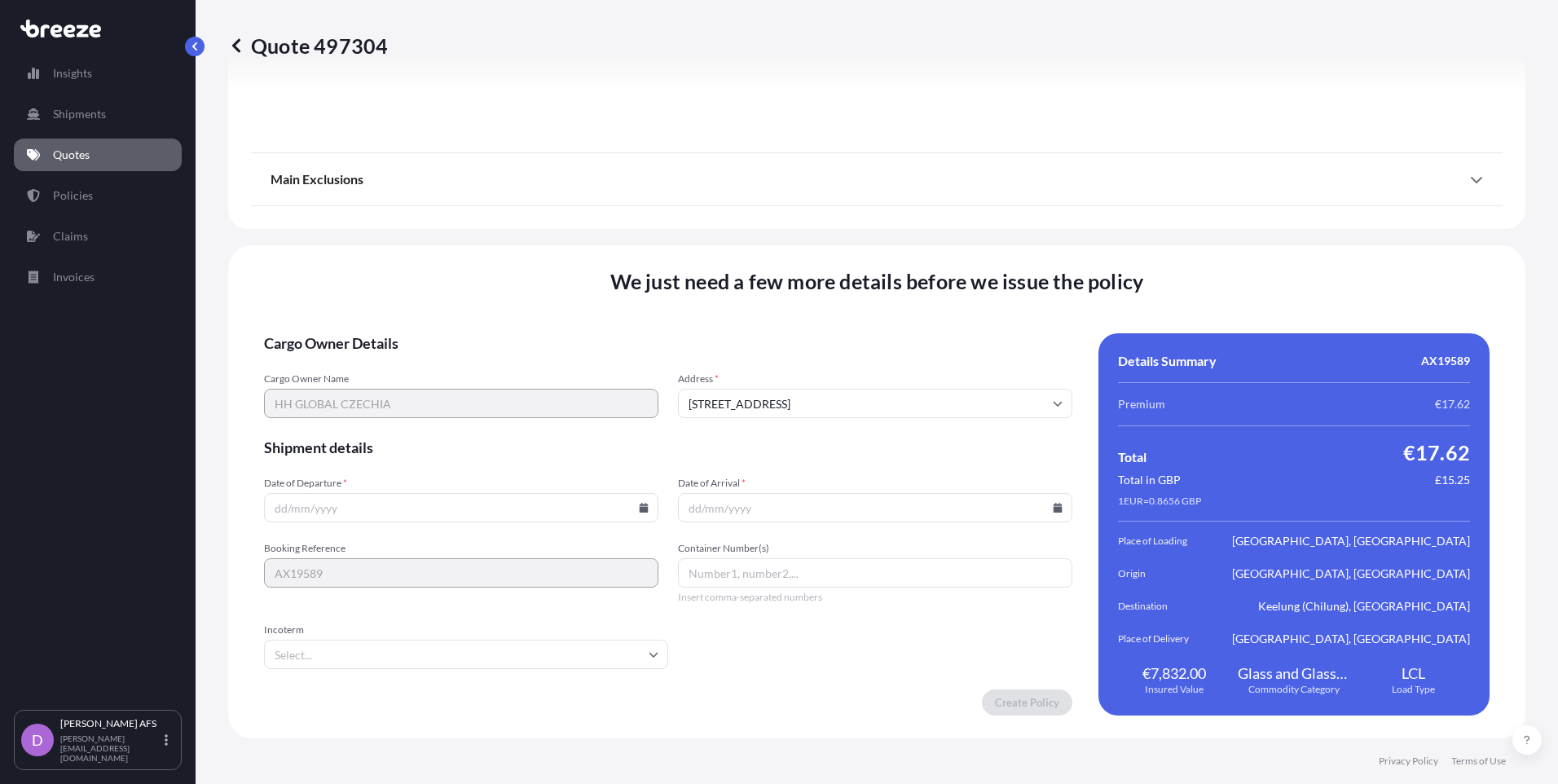
click at [712, 511] on input "Date of Arrival *" at bounding box center [874, 507] width 394 height 29
click at [1054, 510] on icon at bounding box center [1058, 507] width 9 height 10
click at [974, 235] on button at bounding box center [980, 233] width 26 height 26
click at [870, 418] on button "2" at bounding box center [870, 425] width 26 height 26
type input "[DATE]"
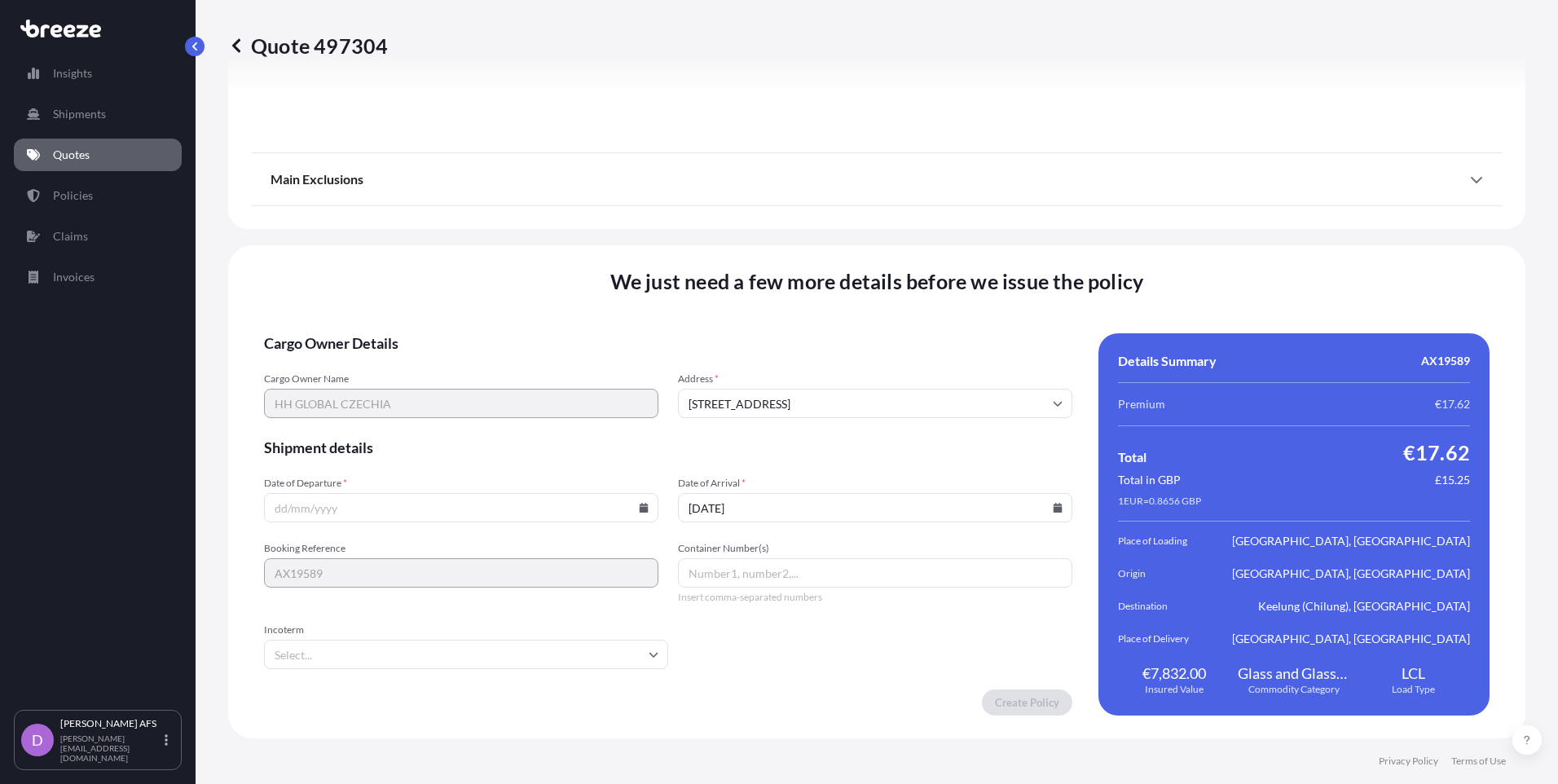
click at [639, 509] on icon at bounding box center [644, 507] width 10 height 10
click at [382, 390] on button "19" at bounding box center [384, 393] width 26 height 26
click at [542, 502] on input "[DATE]" at bounding box center [460, 507] width 394 height 29
click at [642, 509] on icon at bounding box center [644, 507] width 9 height 10
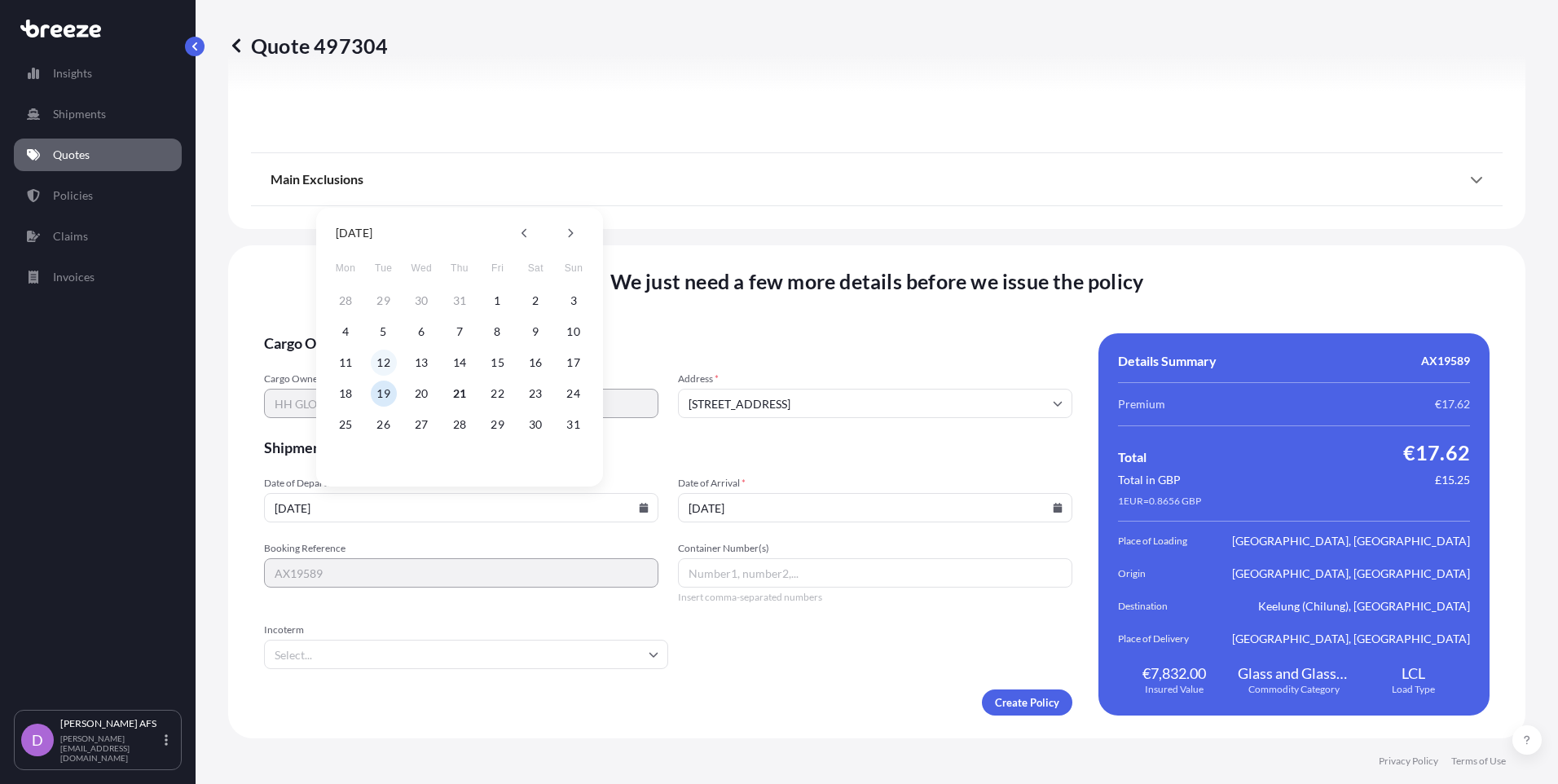
click at [388, 359] on button "12" at bounding box center [384, 363] width 26 height 26
type input "[DATE]"
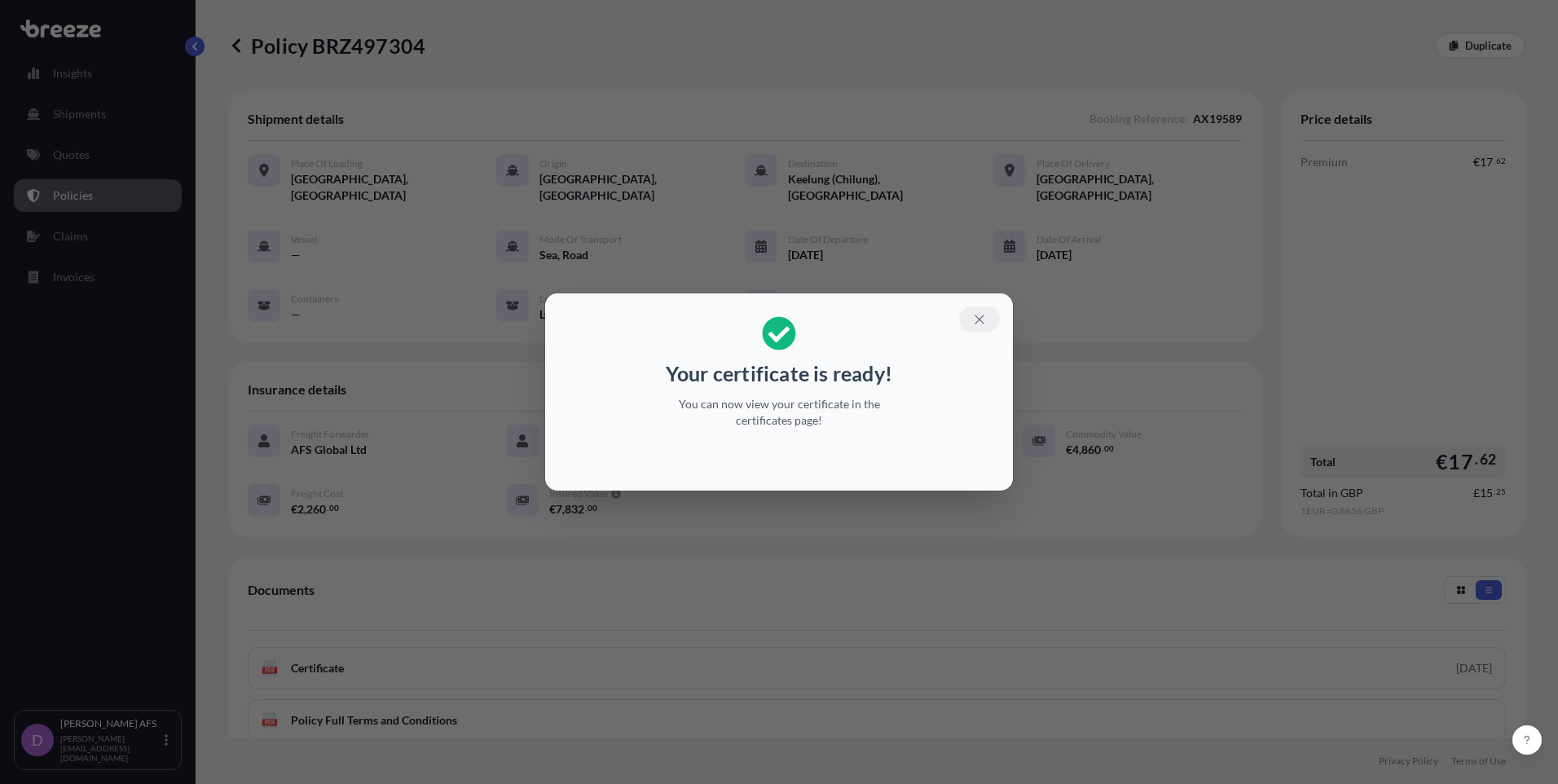
click at [987, 314] on button "button" at bounding box center [979, 320] width 40 height 26
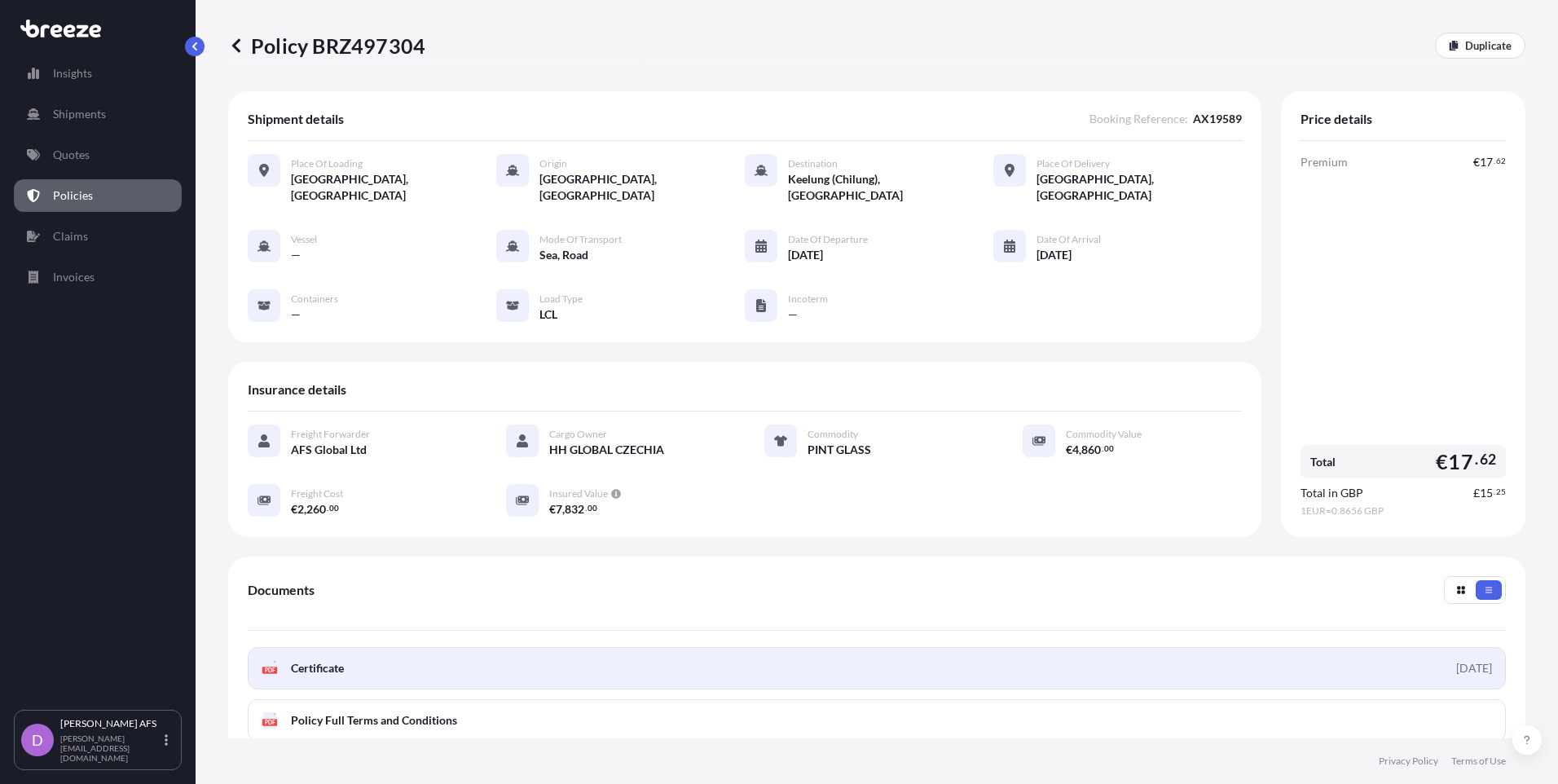
click at [455, 652] on link "PDF Certificate [DATE]" at bounding box center [877, 668] width 1258 height 42
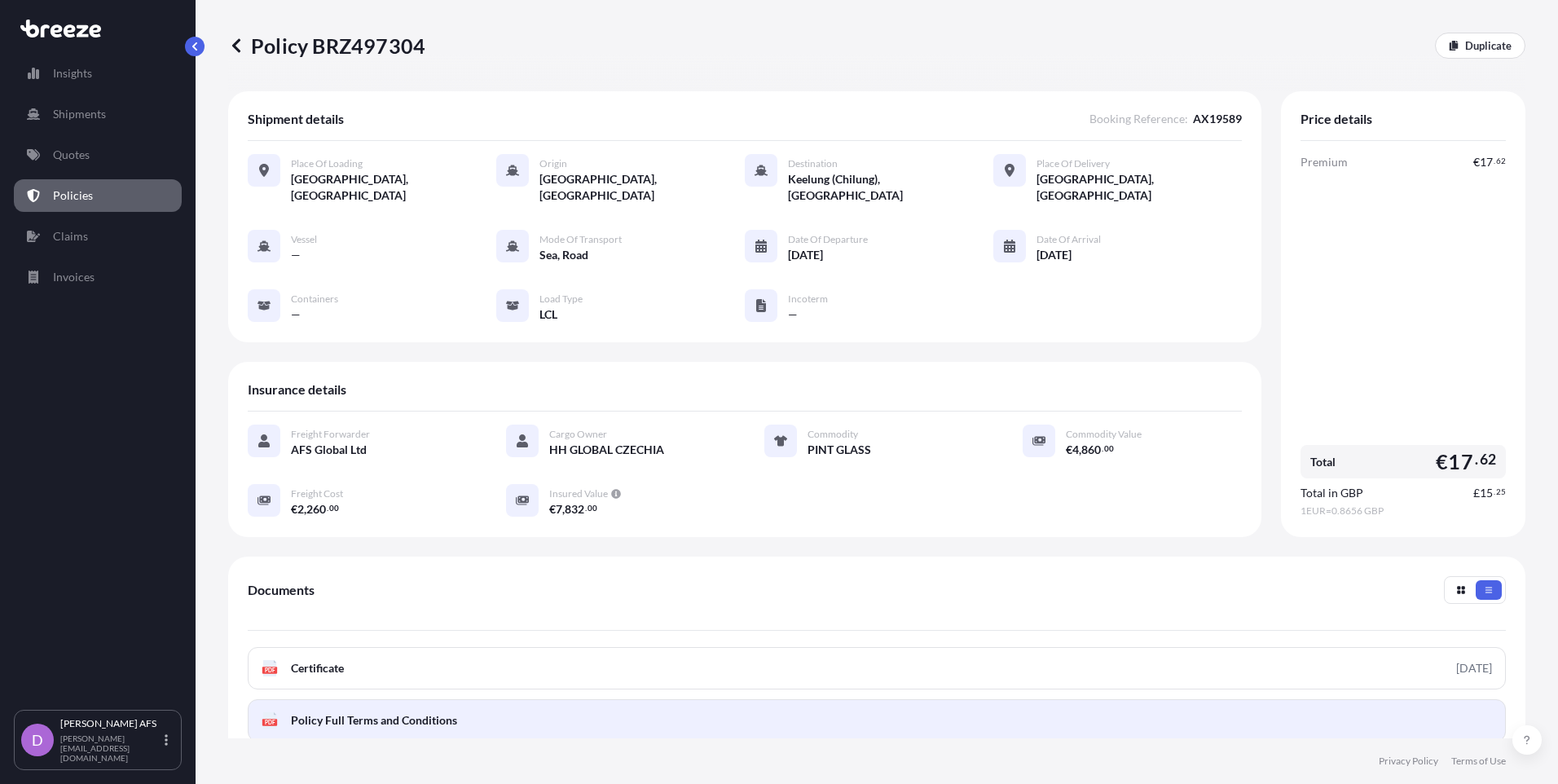
click at [439, 712] on span "Policy Full Terms and Conditions" at bounding box center [374, 720] width 166 height 17
